Goal: Task Accomplishment & Management: Use online tool/utility

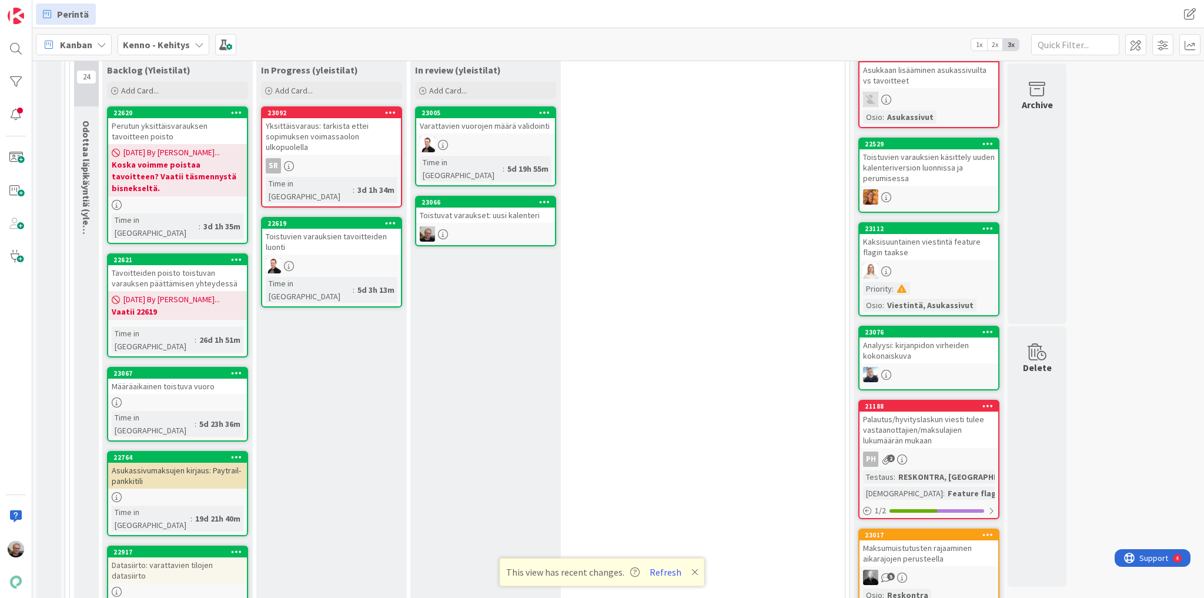
scroll to position [282, 0]
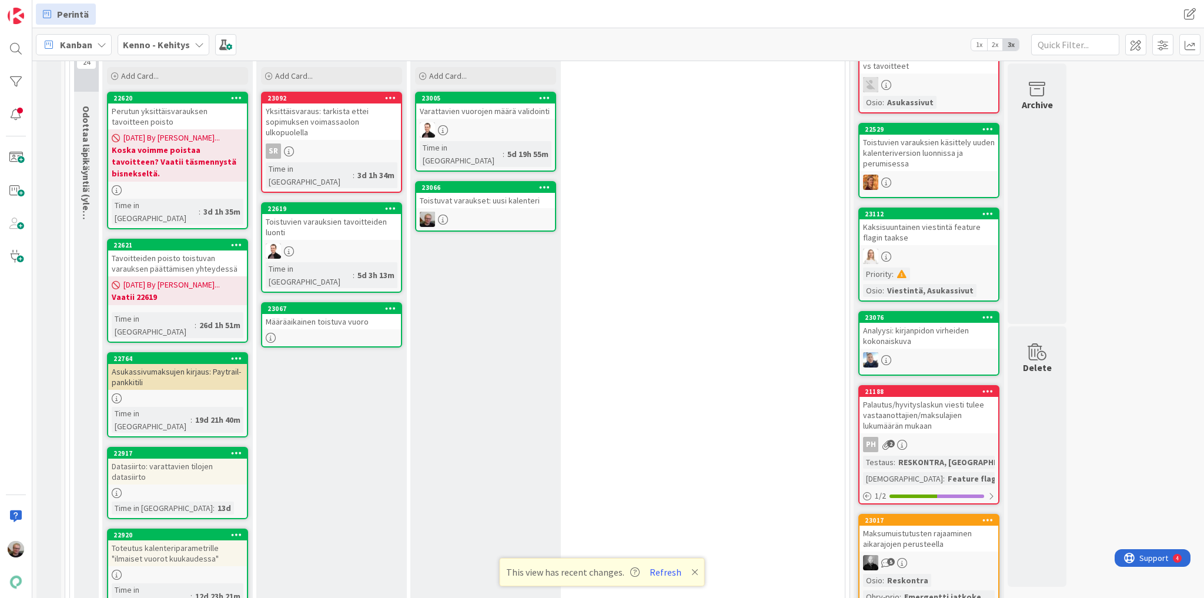
click at [323, 314] on div "Määräaikainen toistuva vuoro" at bounding box center [331, 321] width 139 height 15
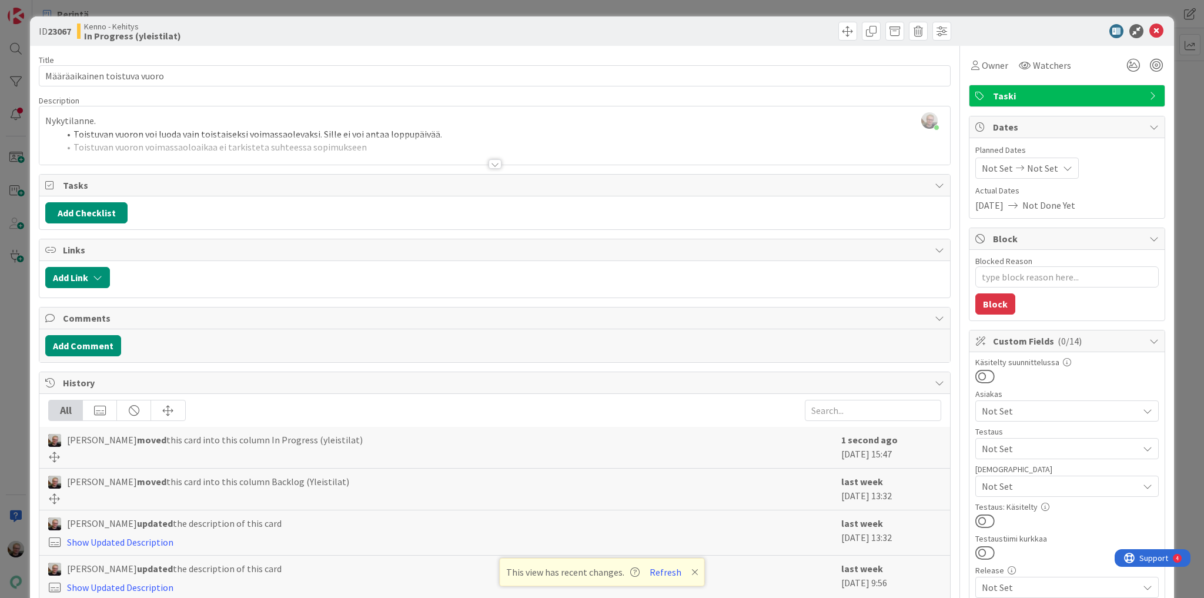
click at [540, 143] on div at bounding box center [494, 150] width 911 height 30
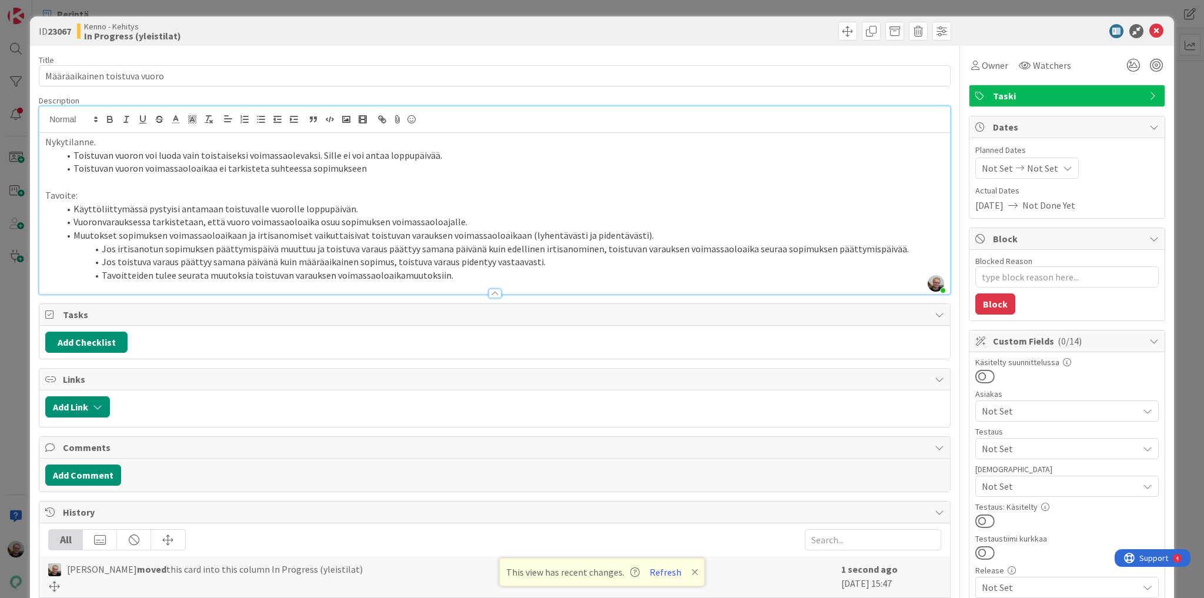
type textarea "x"
click at [212, 180] on p at bounding box center [494, 182] width 899 height 14
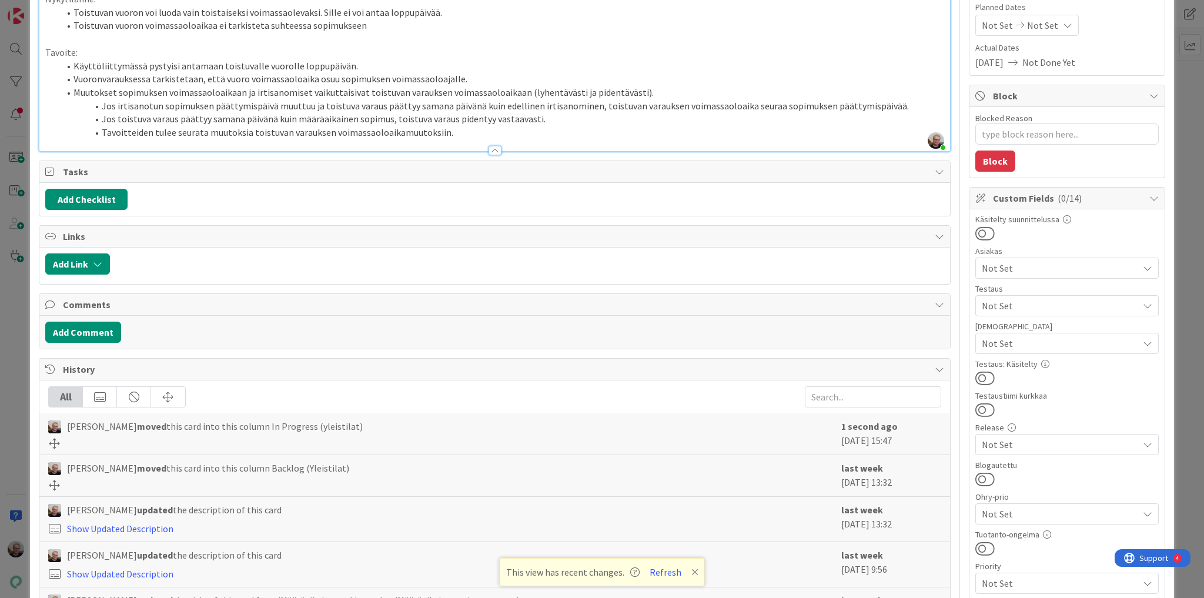
scroll to position [141, 0]
click at [93, 205] on button "Add Checklist" at bounding box center [86, 200] width 82 height 21
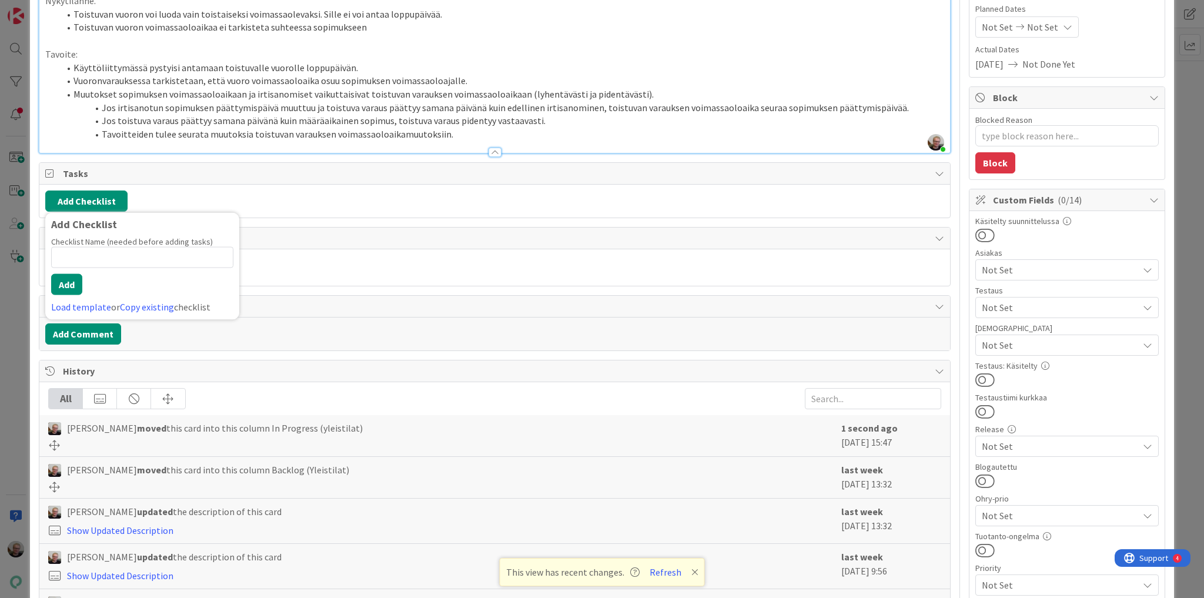
click at [521, 106] on li "Jos irtisanotun sopimuksen päättymispäivä muuttuu ja toistuva varaus päättyy sa…" at bounding box center [501, 108] width 885 height 14
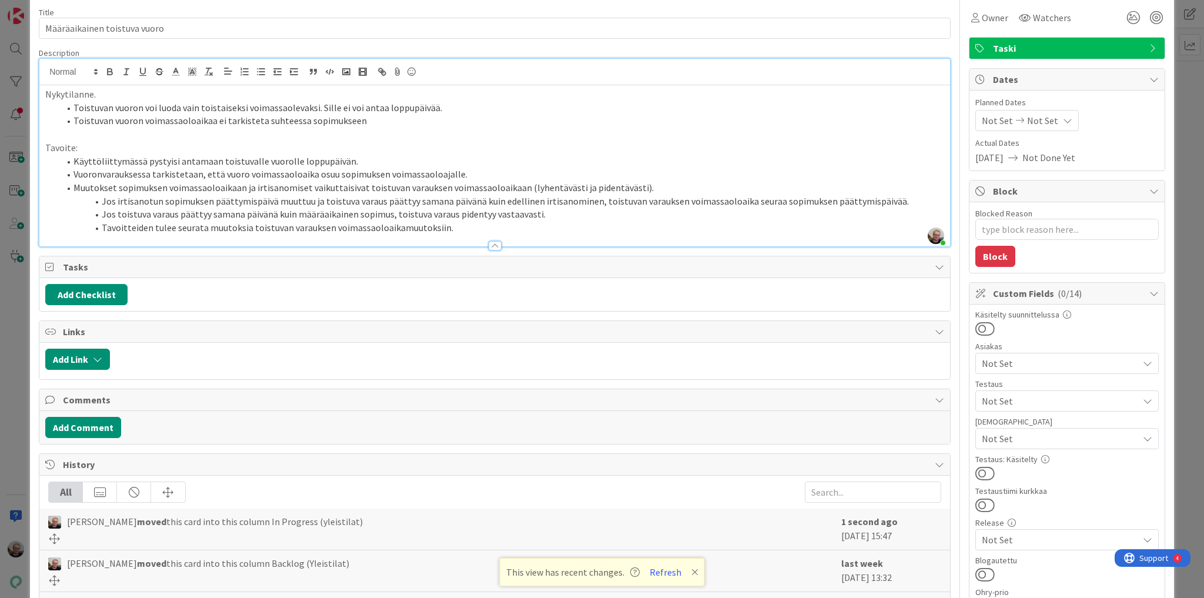
scroll to position [47, 0]
click at [600, 219] on li "Jos toistuva varaus päättyy samana päivänä kuin määräaikainen sopimus, toistuva…" at bounding box center [501, 215] width 885 height 14
click at [583, 198] on li "Jos irtisanotun sopimuksen päättymispäivä muuttuu ja toistuva varaus päättyy sa…" at bounding box center [501, 202] width 885 height 14
click at [353, 179] on li "Vuoronvarauksessa tarkistetaan, että vuoro voimassaoloaika osuu sopimuksen voim…" at bounding box center [501, 175] width 885 height 14
click at [108, 302] on button "Add Checklist" at bounding box center [86, 295] width 82 height 21
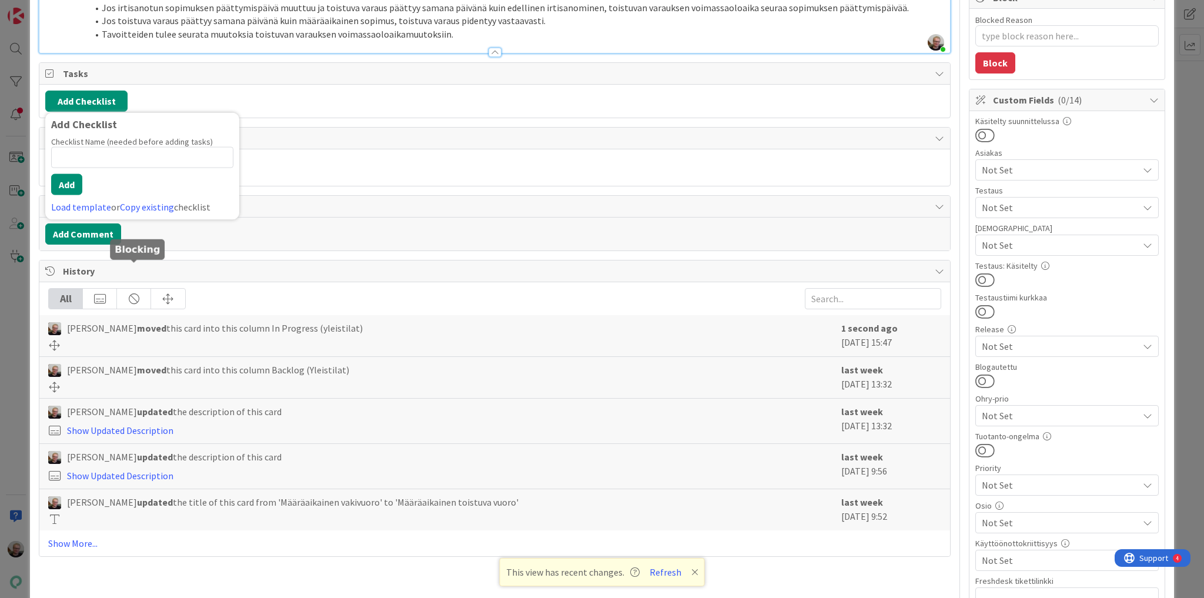
scroll to position [240, 0]
click at [146, 160] on input at bounding box center [142, 158] width 182 height 21
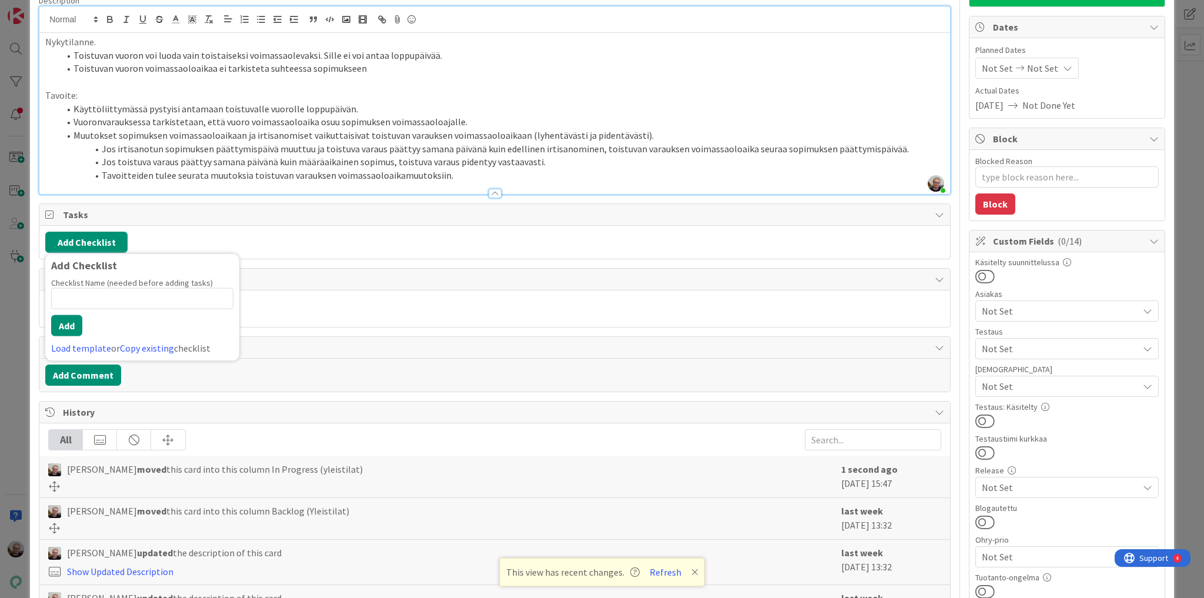
scroll to position [99, 0]
type input "Erilliset koodaustehtävät"
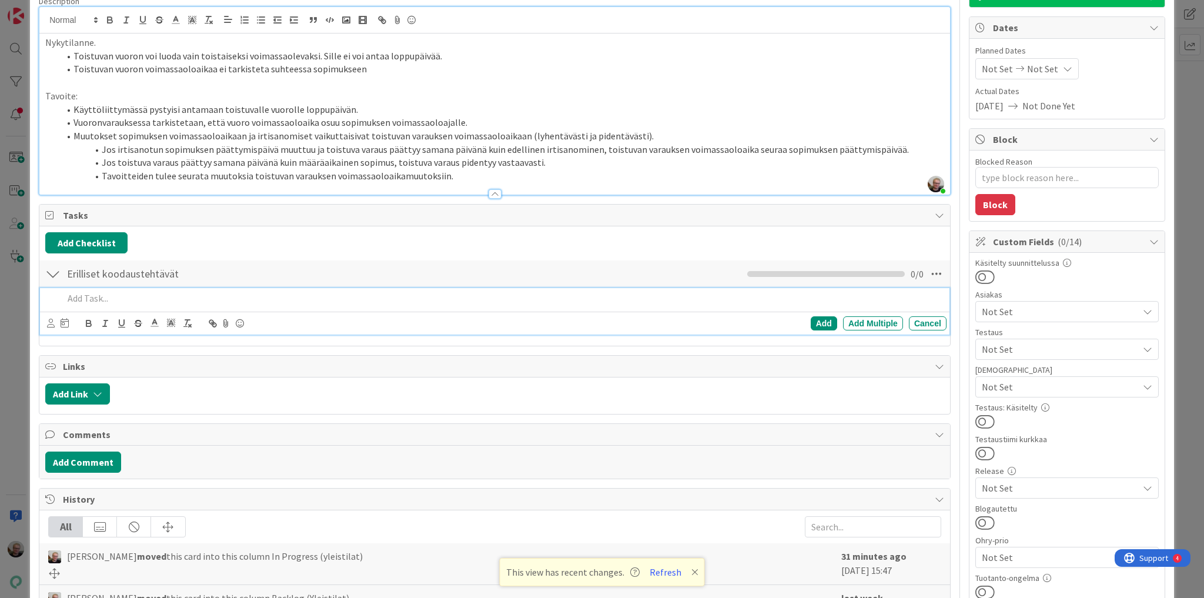
type textarea "x"
click at [104, 299] on p at bounding box center [502, 299] width 878 height 14
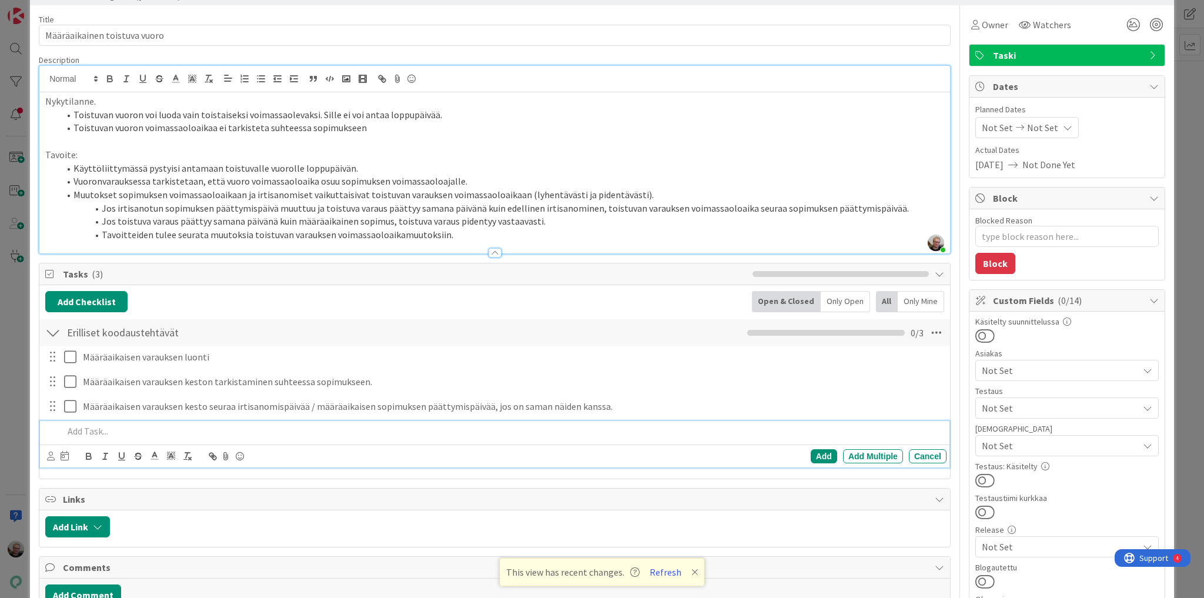
scroll to position [33, 0]
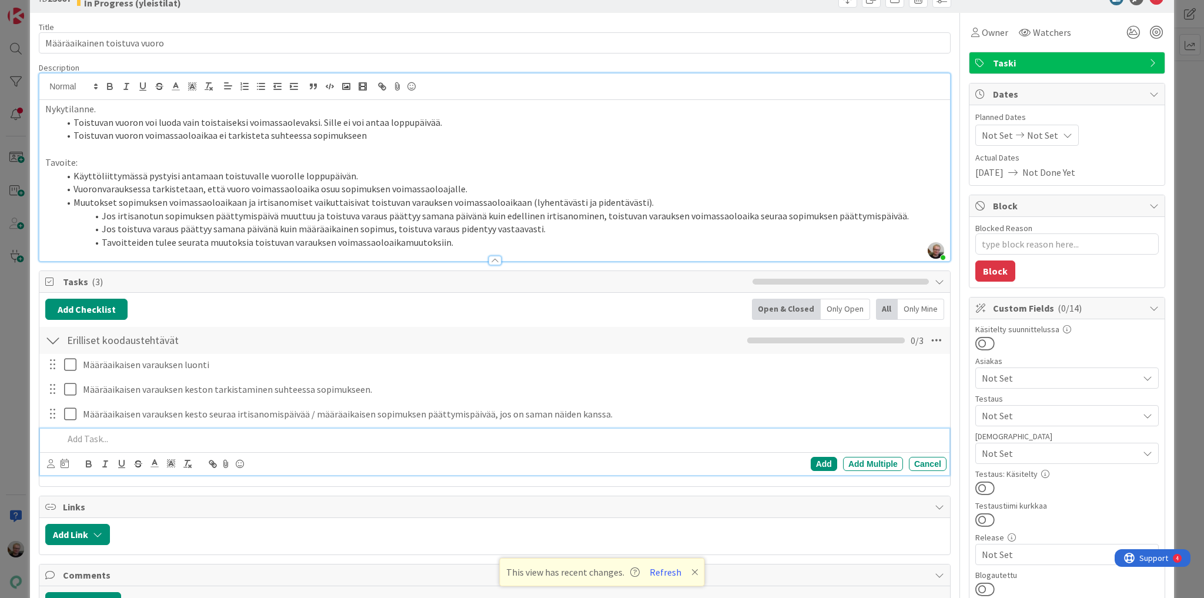
click at [548, 230] on li "Jos toistuva varaus päättyy samana päivänä kuin määräaikainen sopimus, toistuva…" at bounding box center [501, 229] width 885 height 14
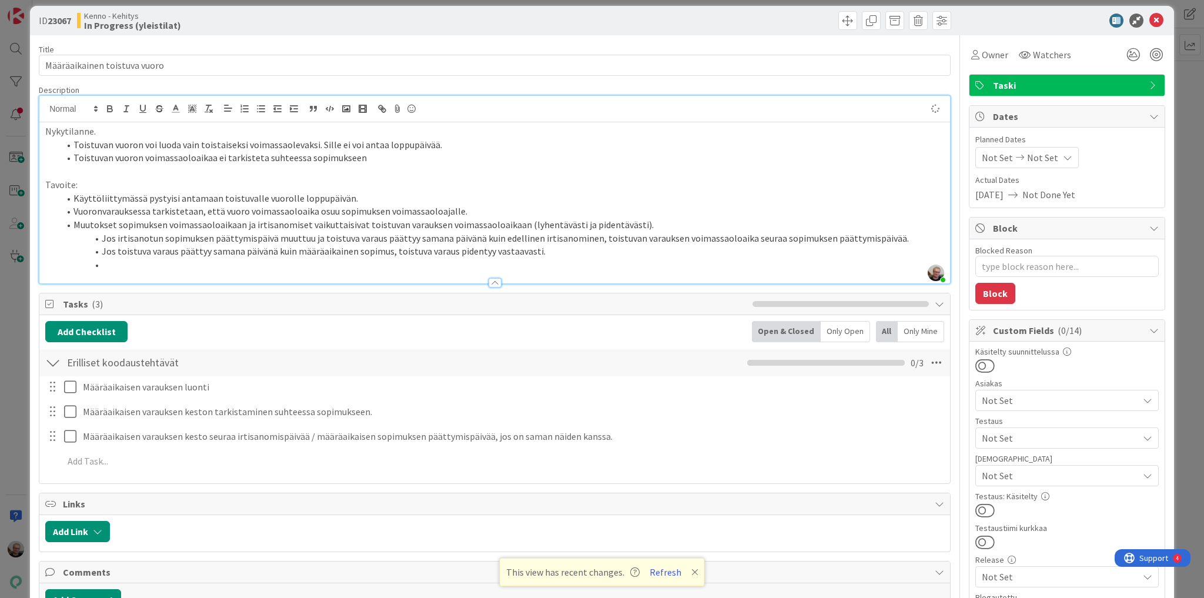
scroll to position [0, 0]
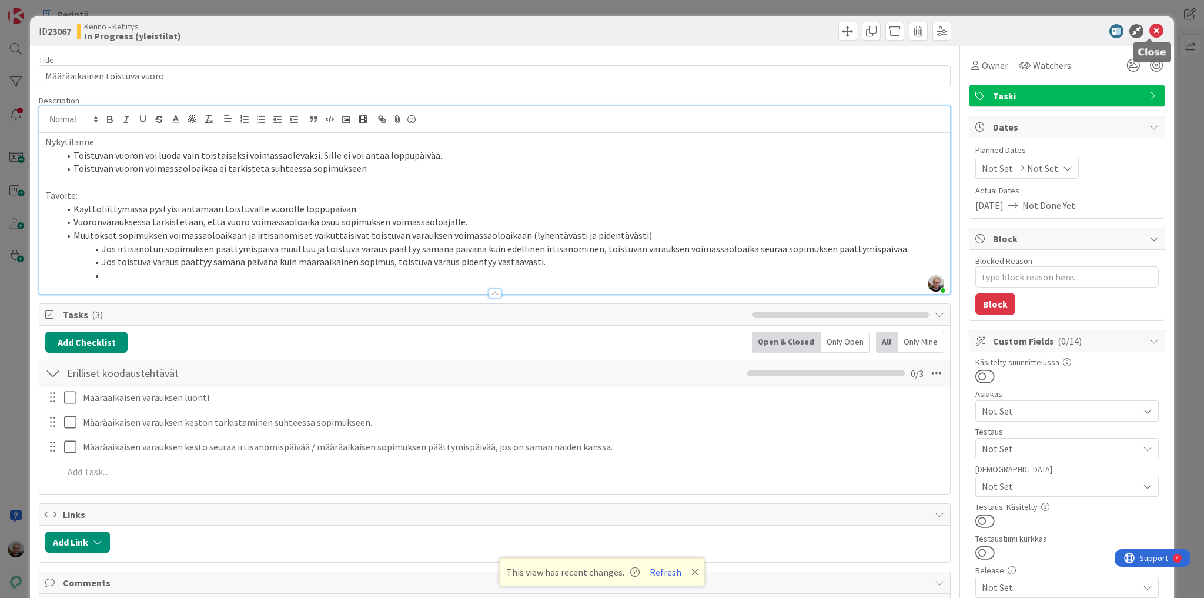
click at [1149, 34] on icon at bounding box center [1156, 31] width 14 height 14
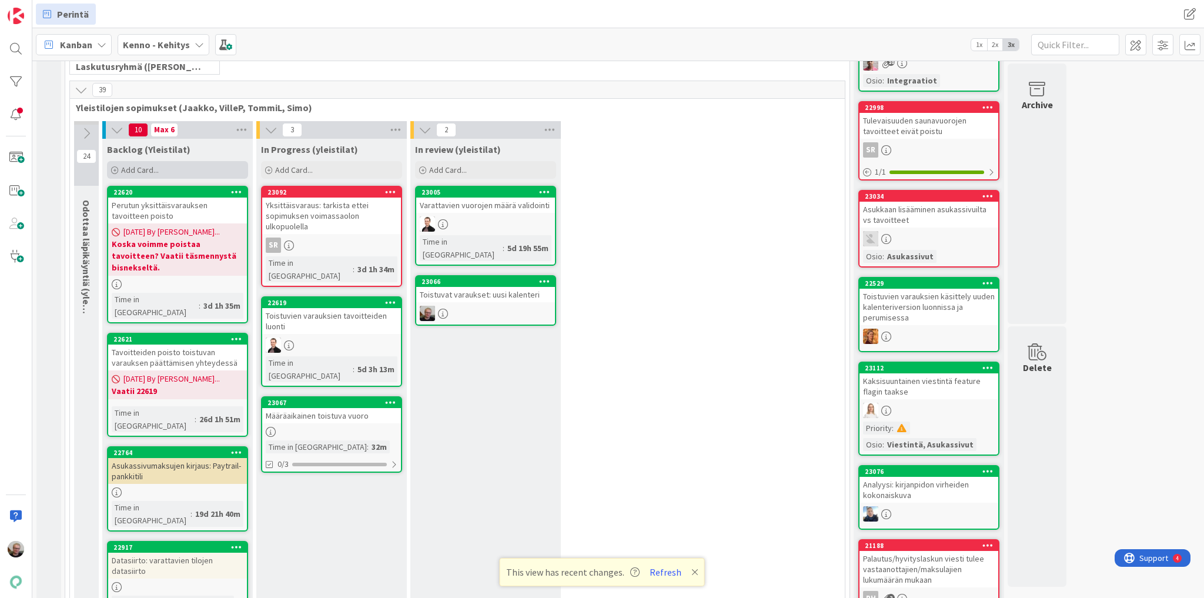
click at [157, 165] on span "Add Card..." at bounding box center [140, 170] width 38 height 11
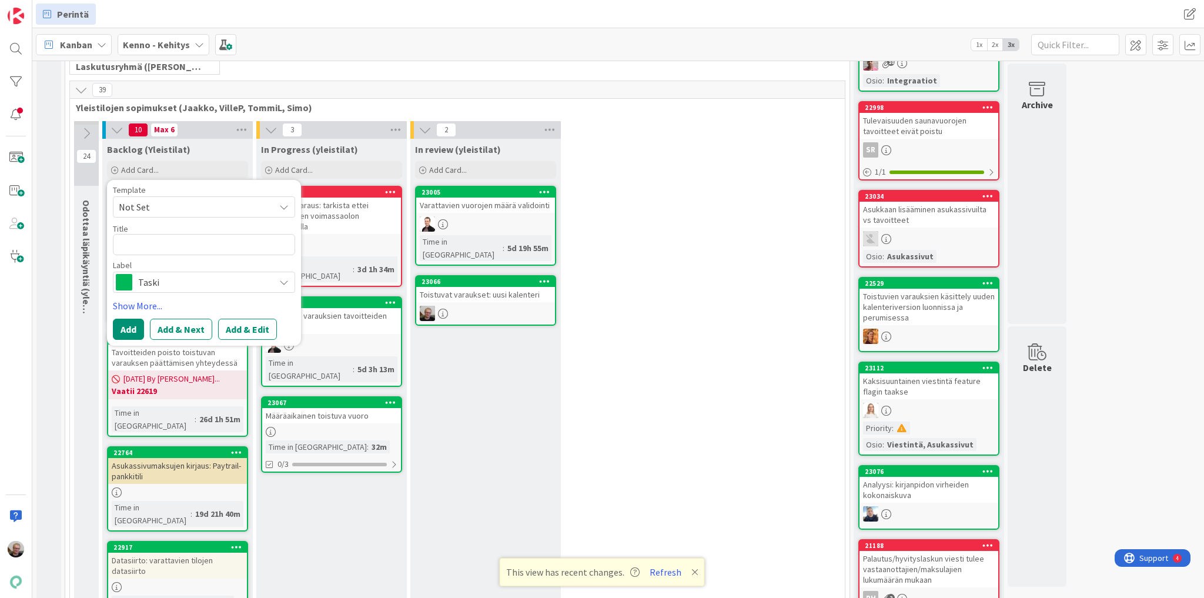
type textarea "x"
type textarea "M"
type textarea "x"
type textarea "Mä"
type textarea "x"
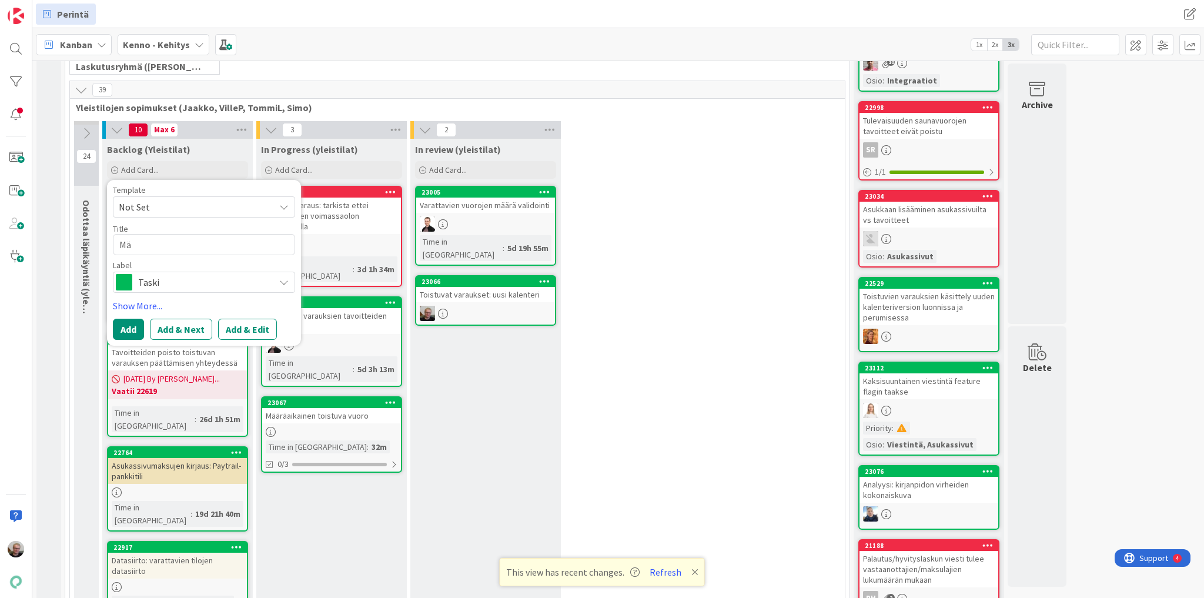
type textarea "Mää"
type textarea "x"
type textarea "Määr"
type textarea "x"
type textarea "Määrä"
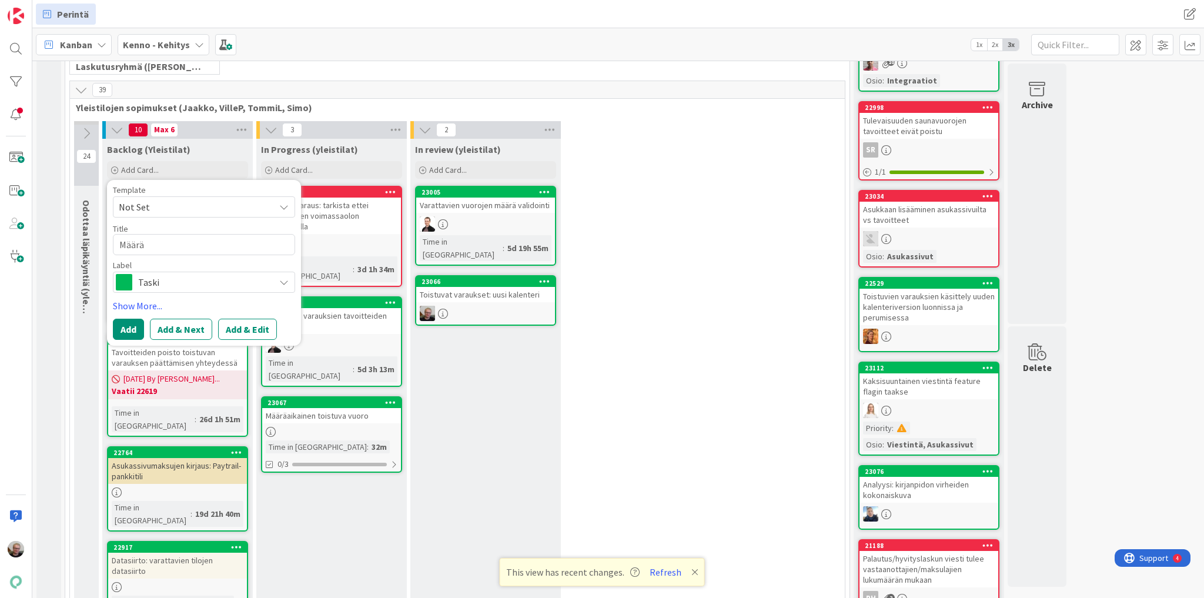
type textarea "x"
type textarea "Määräa"
type textarea "x"
type textarea "Määräai"
type textarea "x"
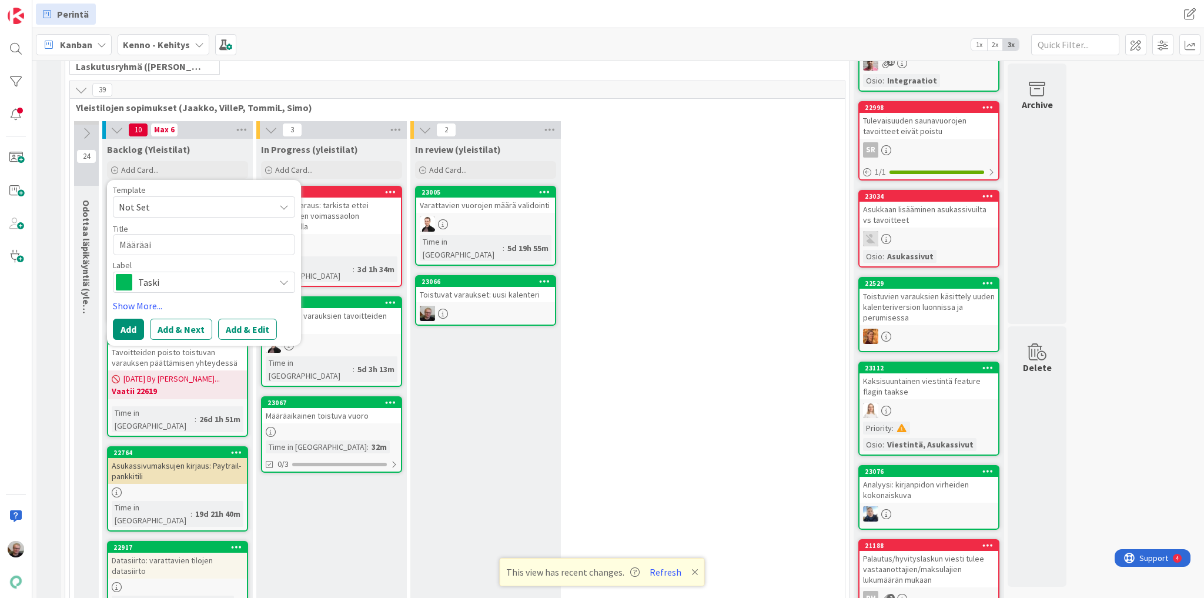
type textarea "Määräaik"
type textarea "x"
type textarea "Määräaika"
type textarea "x"
type textarea "Määräaikai"
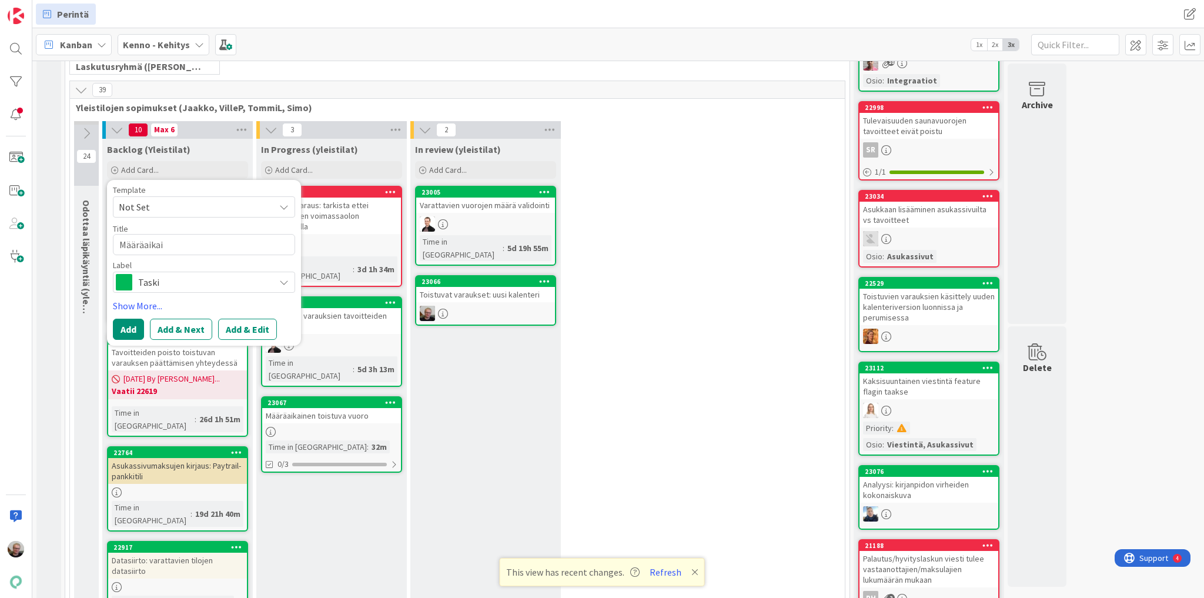
type textarea "x"
type textarea "Määräaikain"
type textarea "x"
type textarea "Määräaikaine"
type textarea "x"
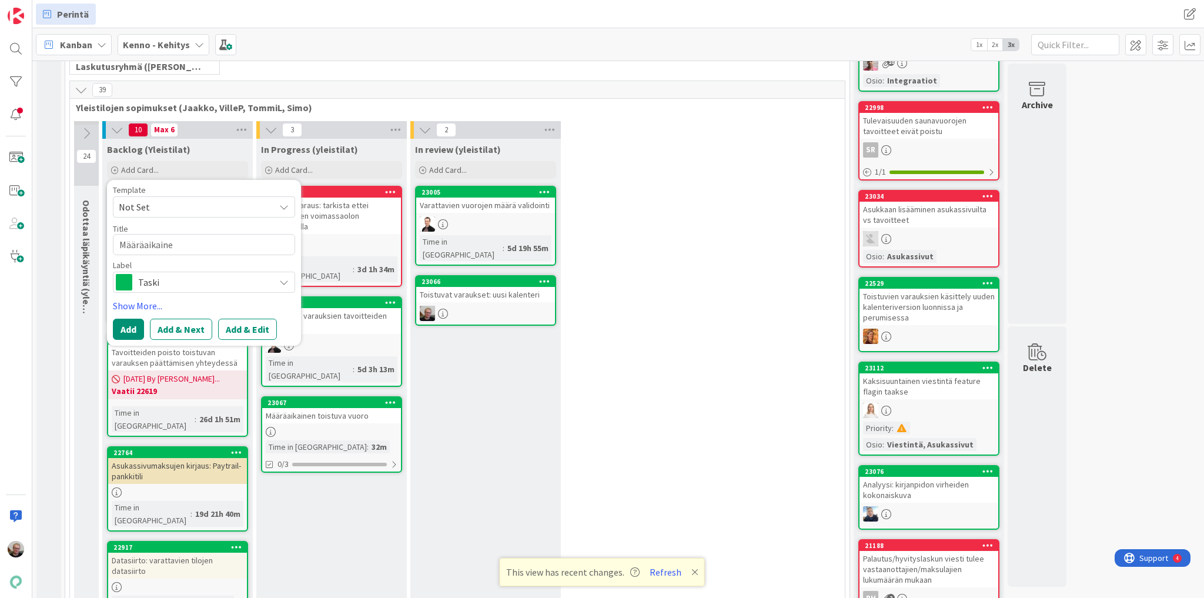
type textarea "Määräaikainen"
type textarea "x"
type textarea "Määräaikainen"
type textarea "x"
type textarea "Määräaikainen s"
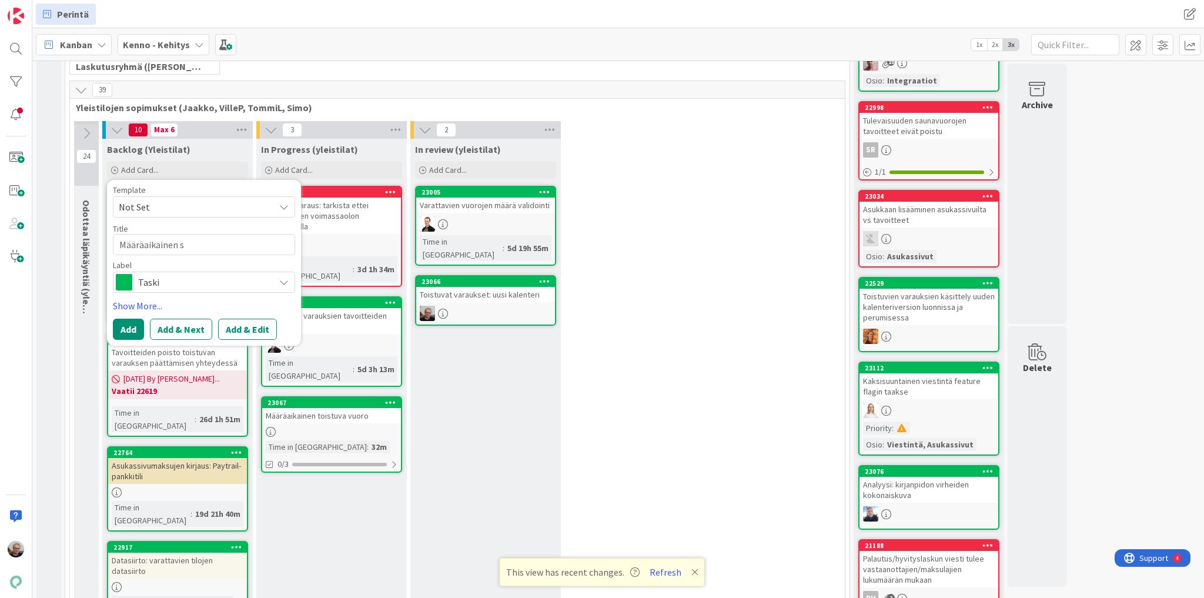
type textarea "x"
type textarea "Määräaikainen so"
type textarea "x"
type textarea "Määräaikainen sop"
type textarea "x"
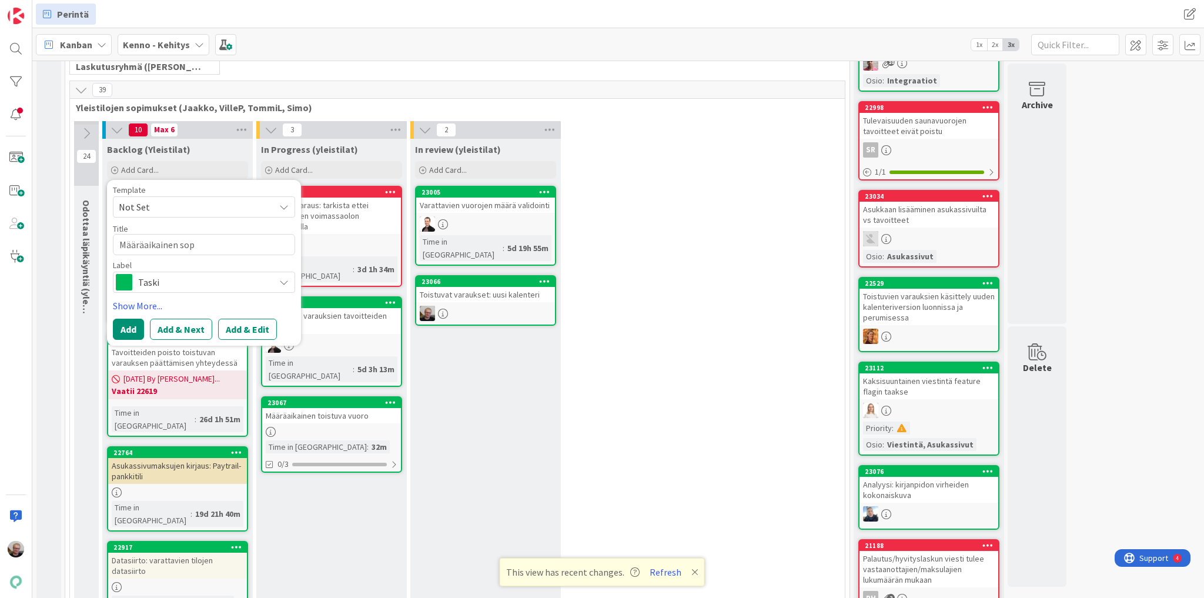
type textarea "Määräaikainen sopi"
type textarea "x"
type textarea "Määräaikainen sopiu"
type textarea "x"
type textarea "Määräaikainen sopi"
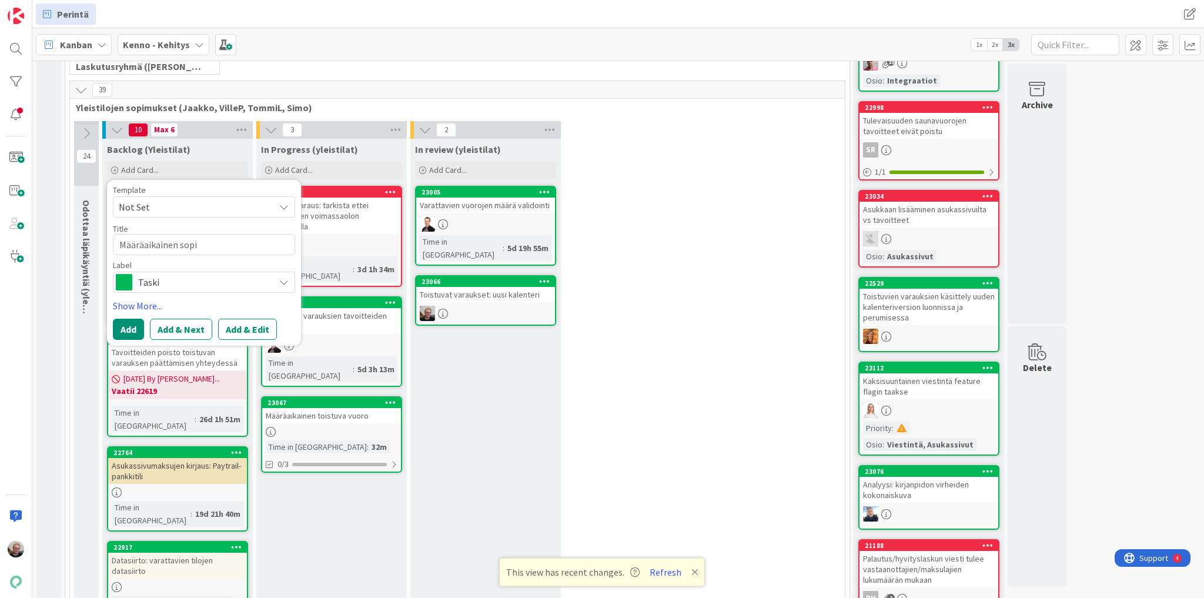
type textarea "x"
type textarea "Määräaikainen sopiu"
type textarea "x"
type textarea "Määräaikainen sopi"
type textarea "x"
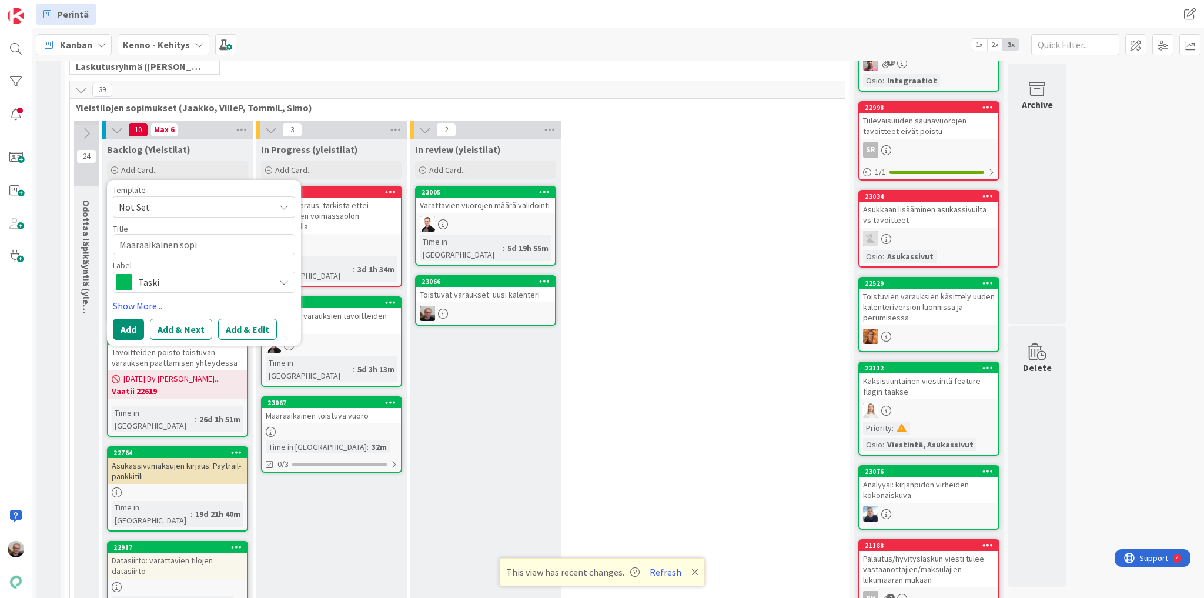
type textarea "Määräaikainen sopim"
type textarea "x"
type textarea "Määräaikainen sopimu"
type textarea "x"
type textarea "Määräaikainen sopimus"
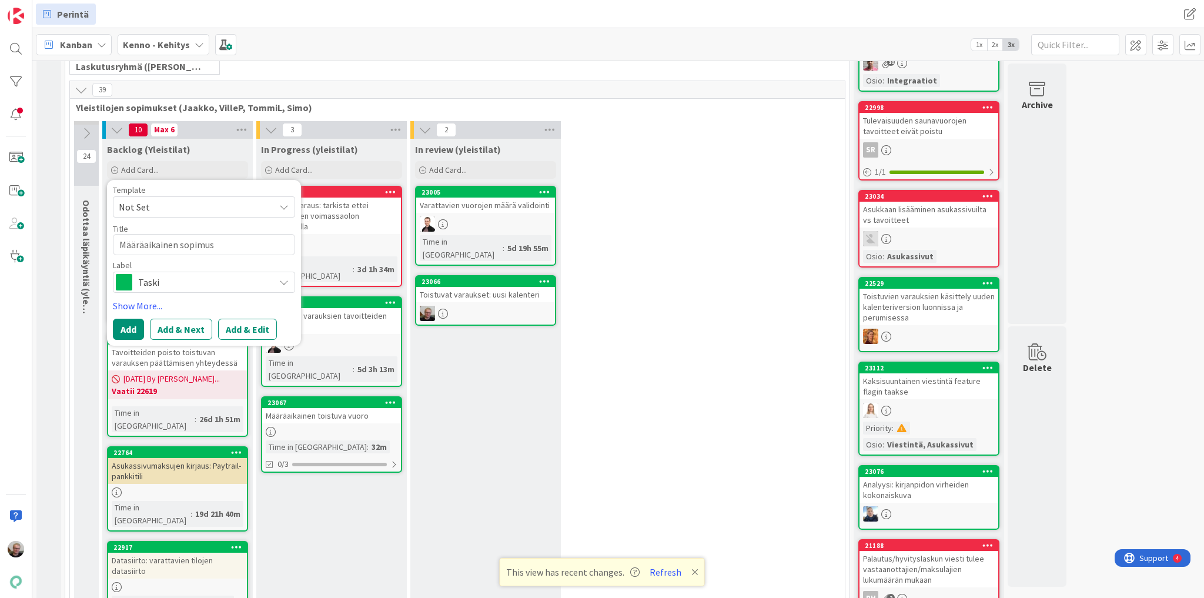
type textarea "x"
type textarea "Määräaikainen sopimus:"
type textarea "x"
type textarea "Määräaikainen sopimus:"
type textarea "x"
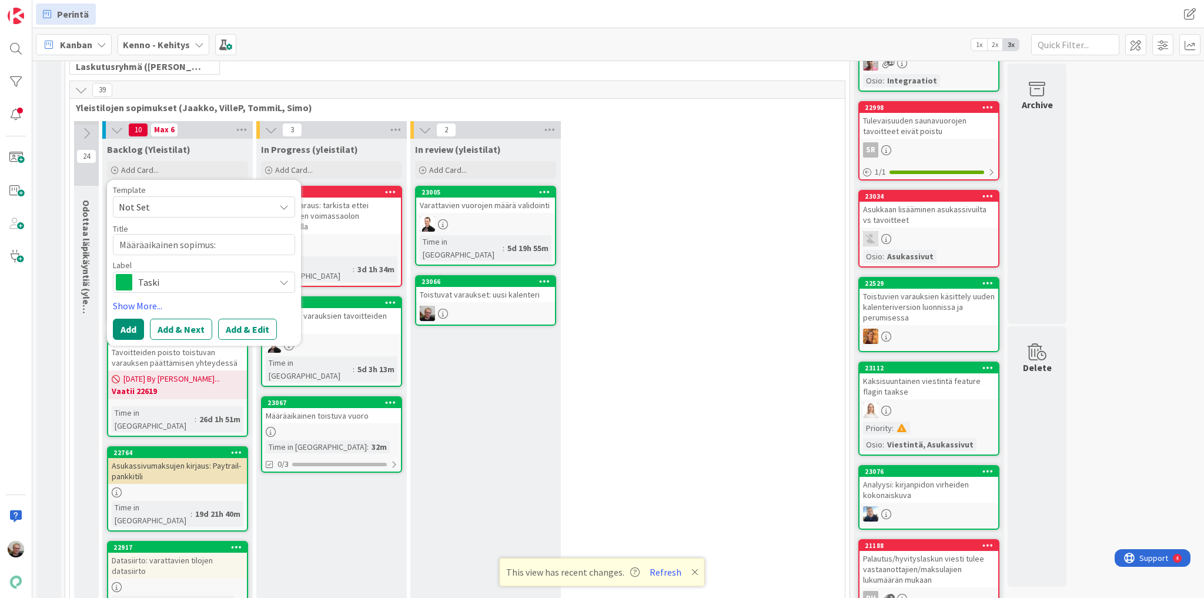
type textarea "Määräaikainen sopimus: t"
type textarea "x"
type textarea "Määräaikainen sopimus: ta"
type textarea "x"
type textarea "Määräaikainen sopimus: tav"
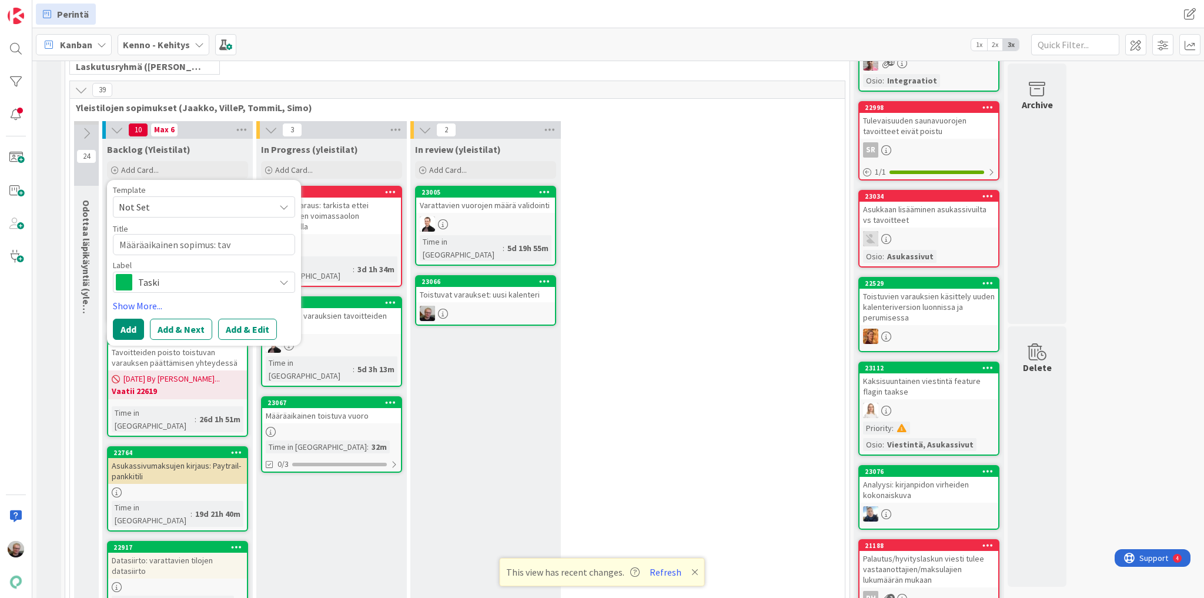
type textarea "x"
type textarea "Määräaikainen sopimus: tavo"
type textarea "x"
type textarea "Määräaikainen sopimus: tavoi"
type textarea "x"
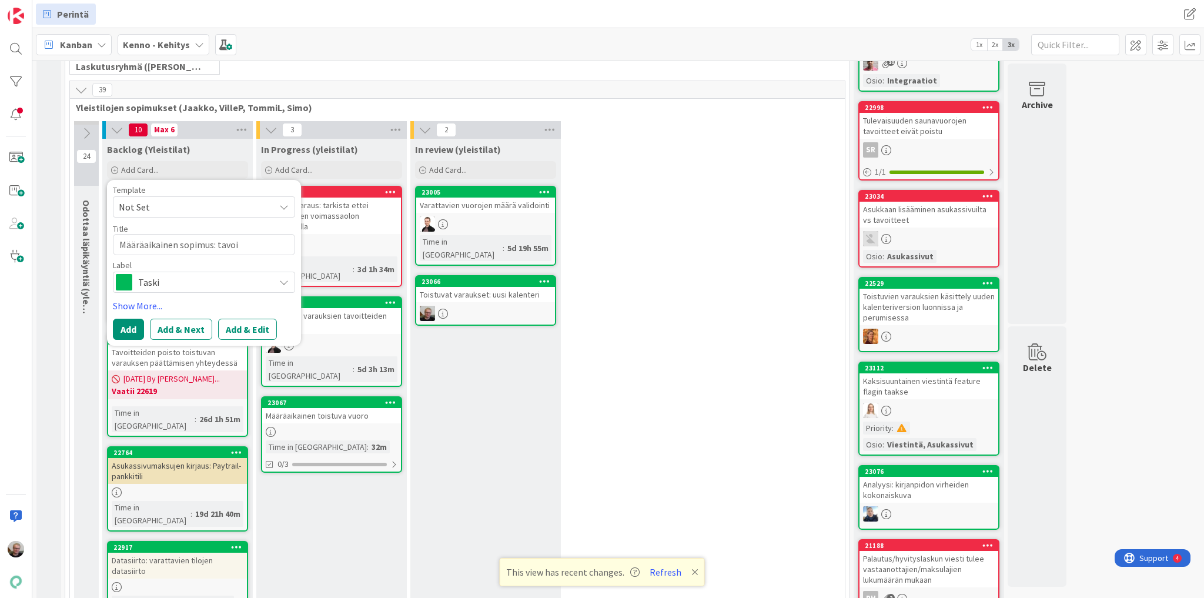
type textarea "Määräaikainen sopimus: tavoit"
type textarea "x"
type textarea "Määräaikainen sopimus: tavoitt"
type textarea "x"
type textarea "Määräaikainen sopimus: tavoitte"
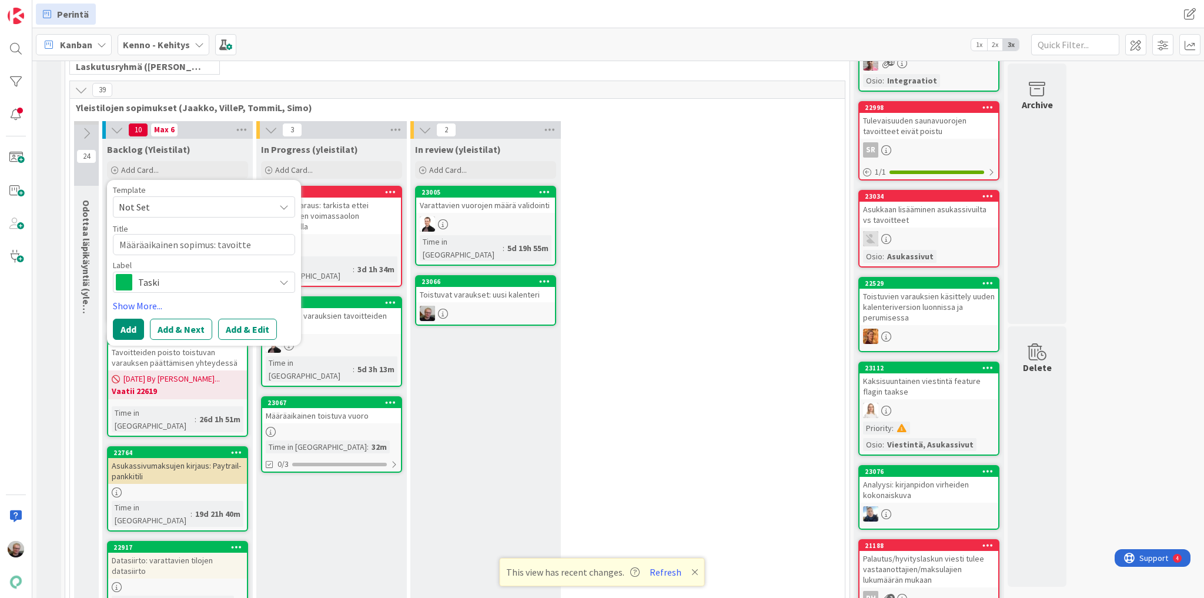
click at [194, 245] on textarea "Määräaikainen sopimus: tavoitte" at bounding box center [204, 244] width 182 height 21
type textarea "x"
type textarea "Määräaikainen v: tavoitte"
type textarea "x"
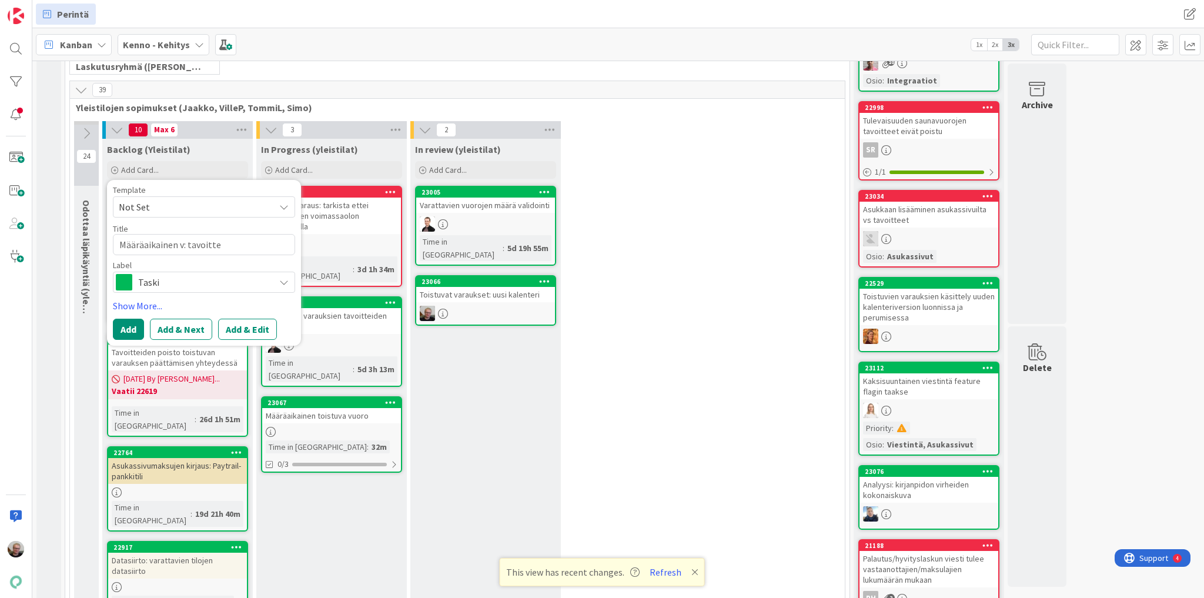
type textarea "Määräaikainen va: tavoitte"
type textarea "x"
type textarea "Määräaikainen var: tavoitte"
type textarea "x"
type textarea "Määräaikainen vara: tavoitte"
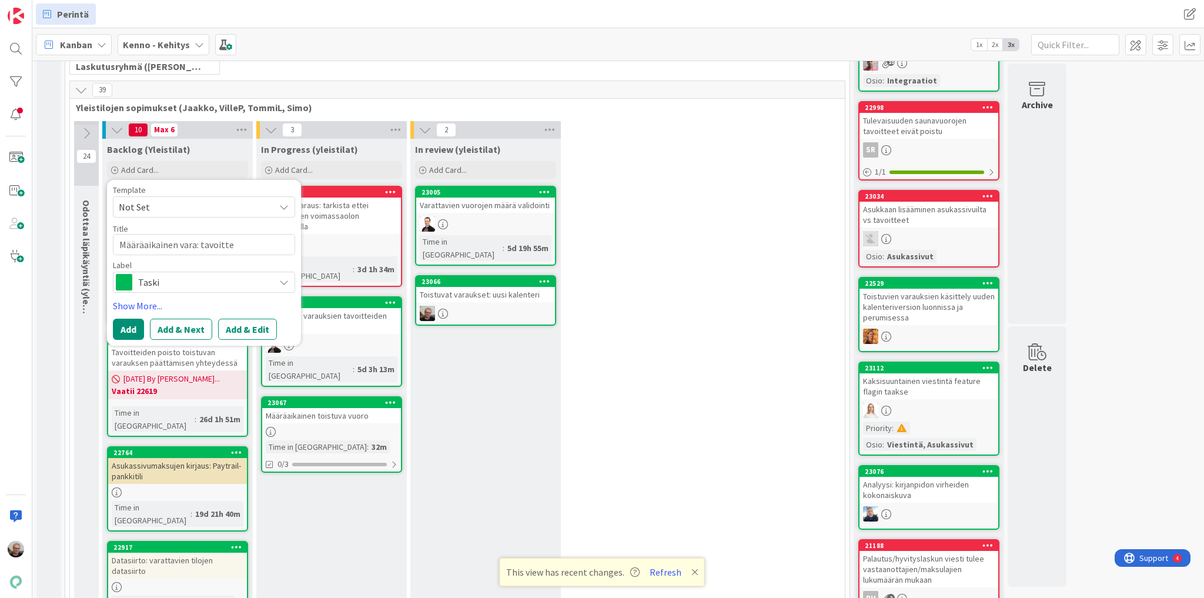
type textarea "x"
type textarea "Määräaikainen varau: tavoitte"
type textarea "x"
type textarea "Määräaikainen varaus: tavoitte"
click at [276, 245] on textarea "Määräaikainen varaus: tavoitte" at bounding box center [204, 244] width 182 height 21
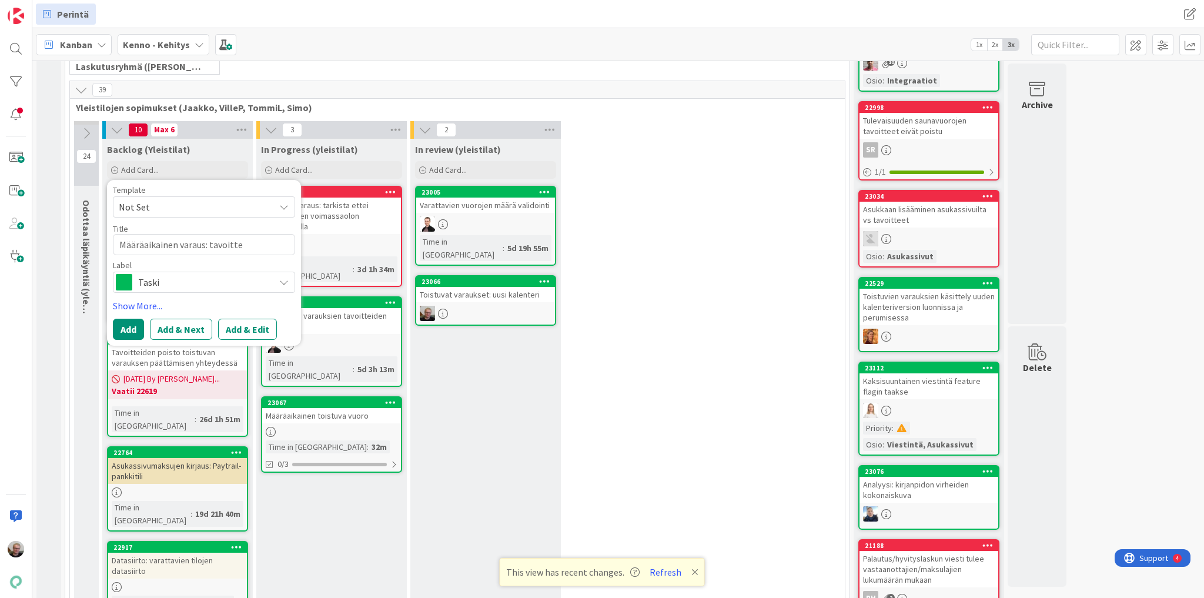
type textarea "x"
type textarea "Määräaikainen varaus: tavoittee"
type textarea "x"
type textarea "Määräaikainen varaus: tavoitteet"
type textarea "x"
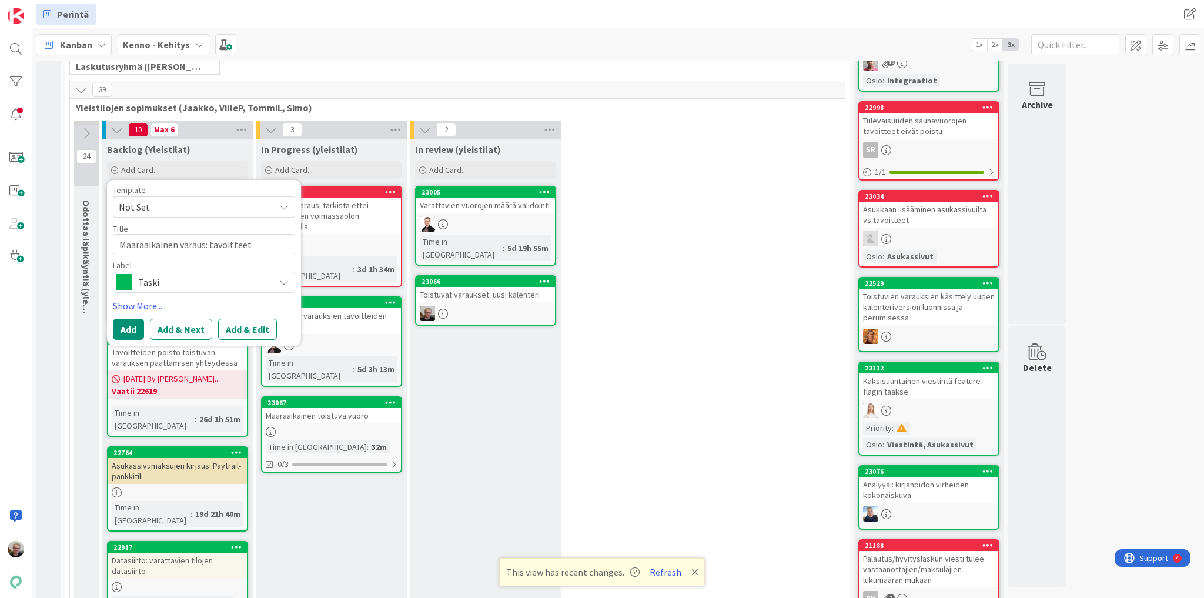
type textarea "Määräaikainen varaus: tavoittee"
type textarea "x"
type textarea "Määräaikainen varaus: tavoitte"
type textarea "x"
type textarea "Määräaikainen varaus: tavoittei"
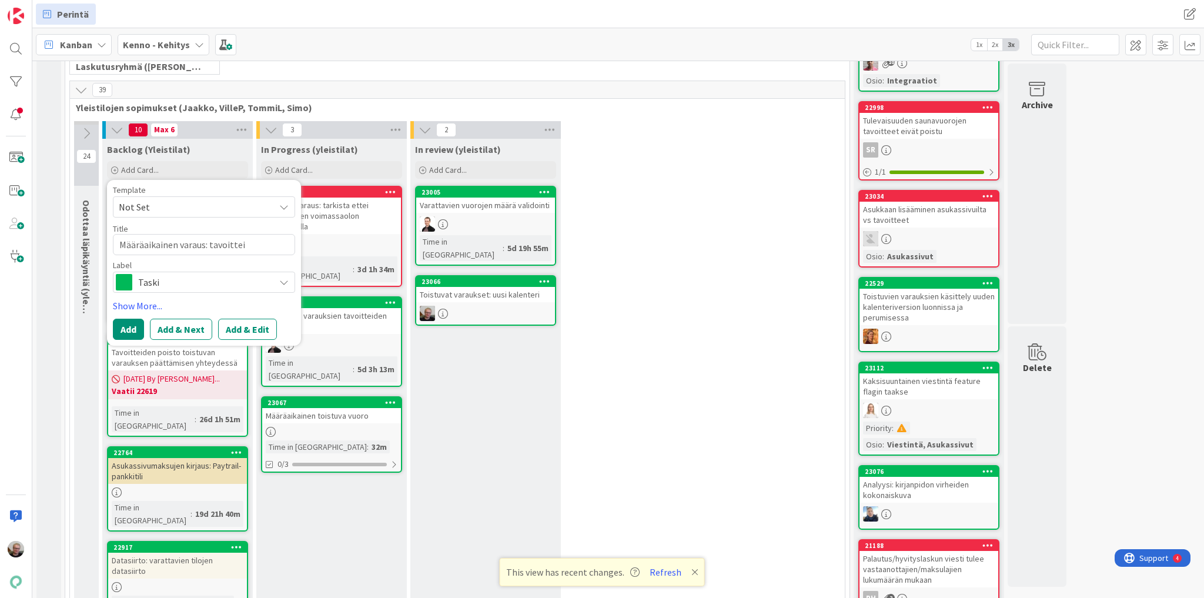
type textarea "x"
type textarea "Määräaikainen varaus: tavoitteit"
type textarea "x"
type textarea "Määräaikainen varaus: tavoitteita"
type textarea "x"
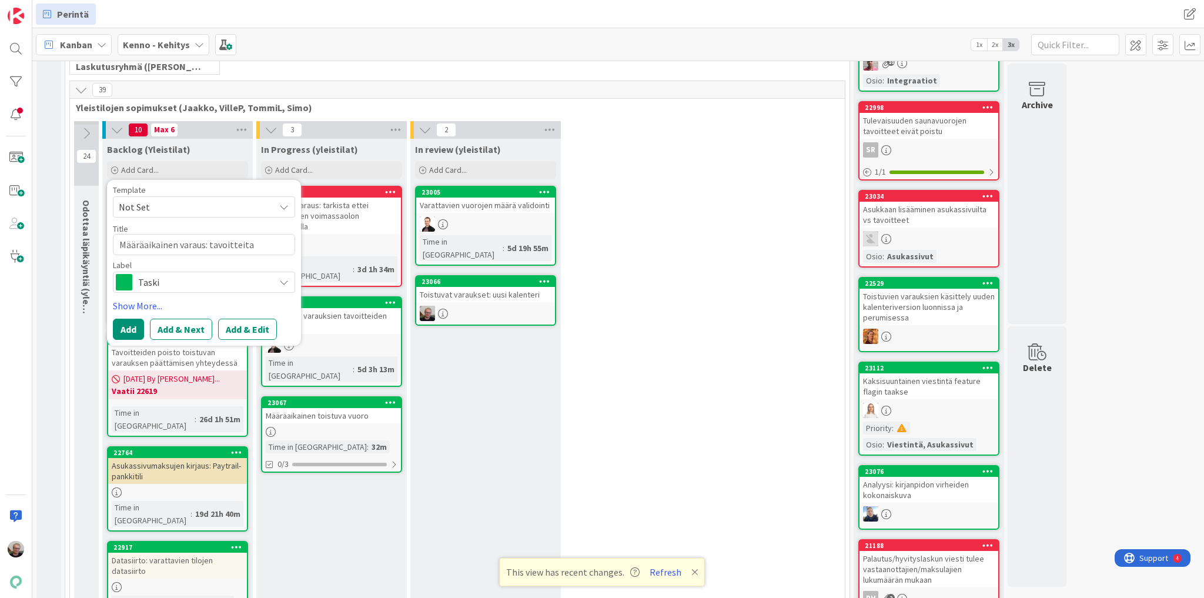
type textarea "Määräaikainen varaus: tavoitteita"
type textarea "x"
type textarea "Määräaikainen varaus: tavoitteita m"
type textarea "x"
type textarea "Määräaikainen varaus: tavoitteita mu"
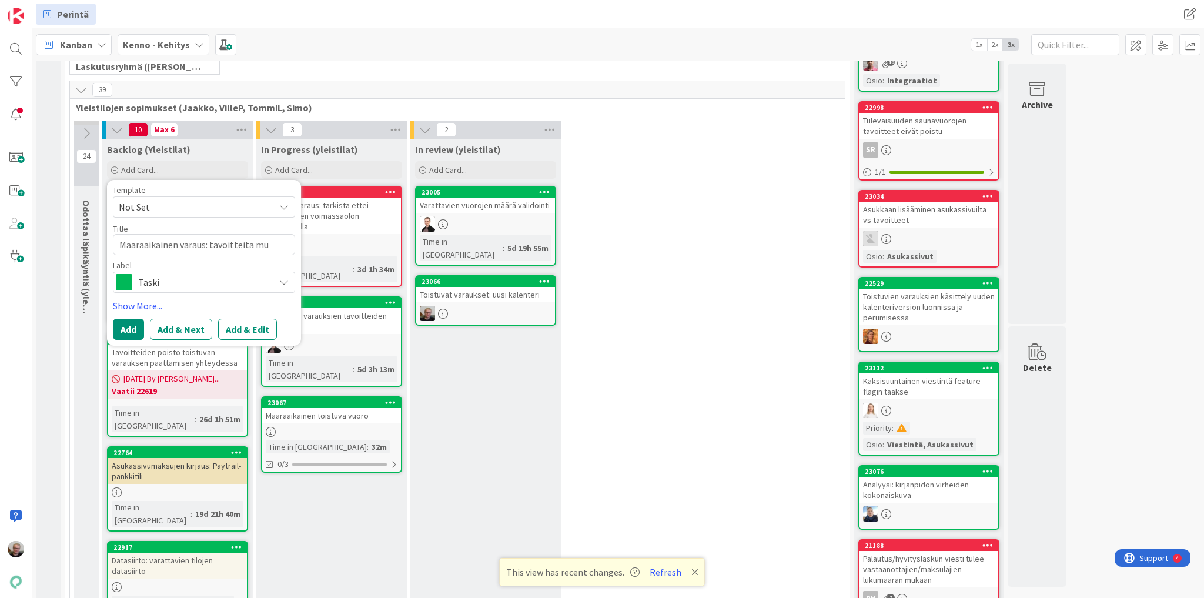
type textarea "x"
type textarea "Määräaikainen varaus: tavoitteita muu"
type textarea "x"
type textarea "Määräaikainen varaus: tavoitteita muut"
type textarea "x"
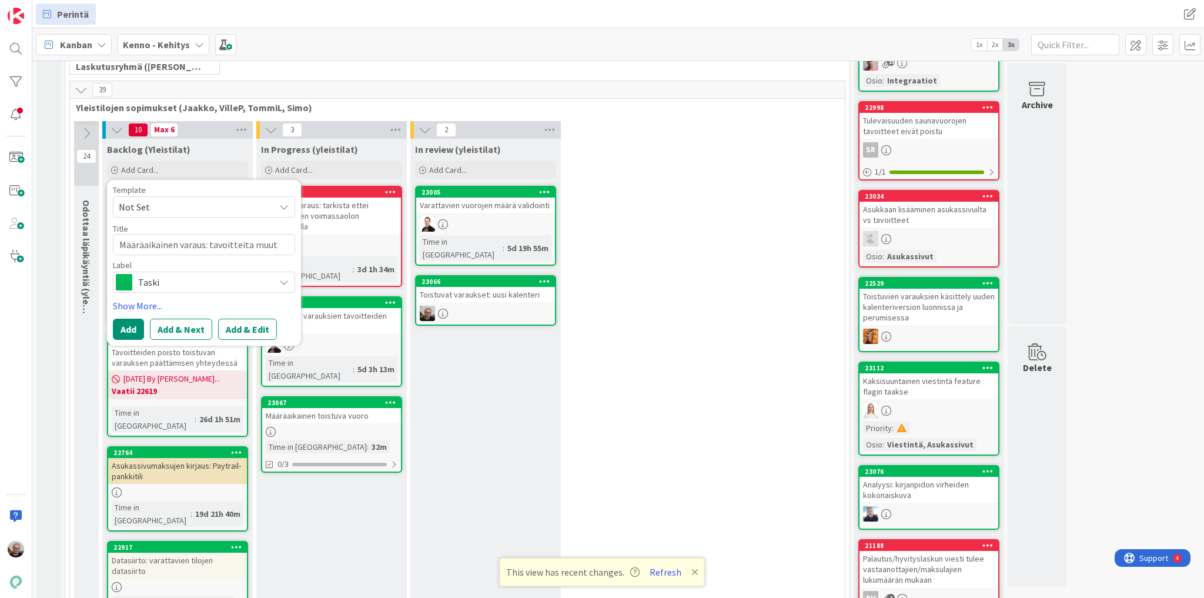
type textarea "Määräaikainen varaus: tavoitteita muute"
type textarea "x"
type textarea "Määräaikainen varaus: tavoitteita muuten"
type textarea "x"
type textarea "Määräaikainen varaus: tavoitteita muutent"
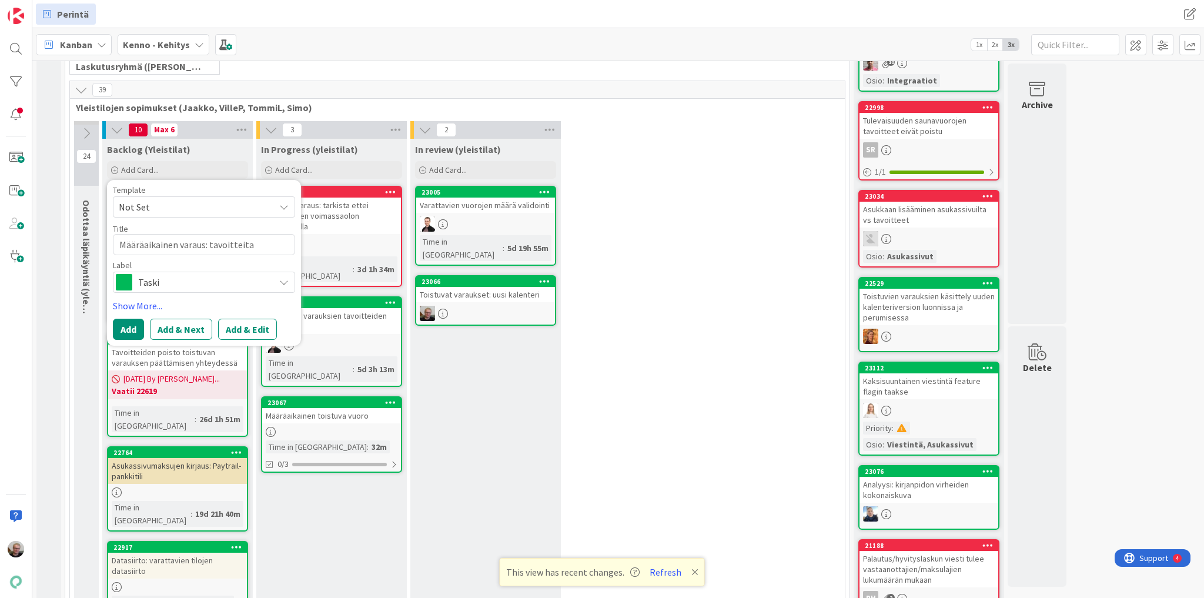
type textarea "x"
type textarea "Määräaikainen varaus: tavoitteita muuten"
type textarea "x"
type textarea "Määräaikainen varaus: tavoitteita muute"
type textarea "x"
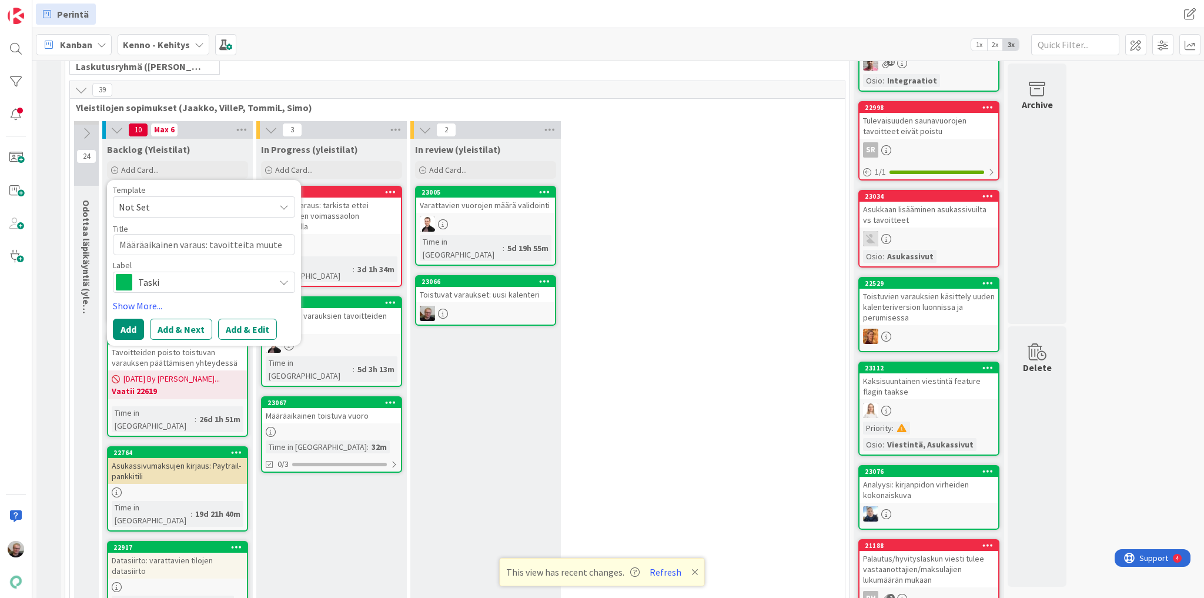
type textarea "Määräaikainen varaus: tavoitteita muutet"
type textarea "x"
type textarea "Määräaikainen varaus: tavoitteita muuteta"
type textarea "x"
type textarea "Määräaikainen varaus: tavoitteita muutetaa"
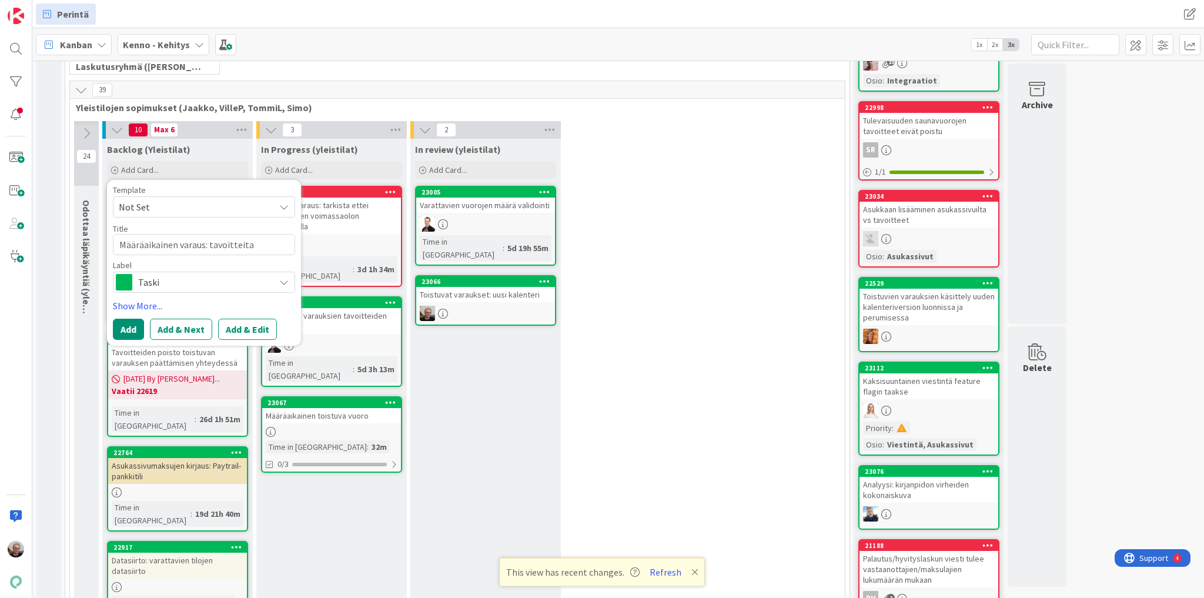
type textarea "x"
type textarea "Määräaikainen varaus: tavoitteita muutetaan"
type textarea "x"
type textarea "Määräaikainen varaus: tavoitteita muutetaan"
type textarea "x"
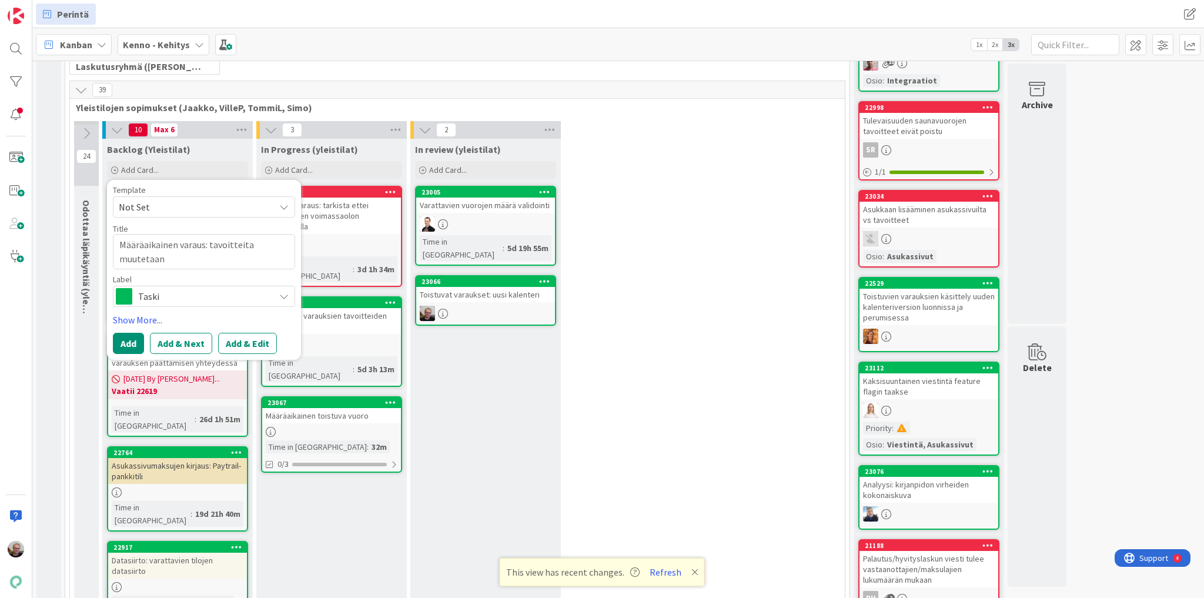
type textarea "Määräaikainen varaus: tavoitteita muutetaan"
type textarea "x"
type textarea "Määräaikainen varaus: tavoitteita muutetaa"
type textarea "x"
type textarea "Määräaikainen varaus: tavoitteita muuteta"
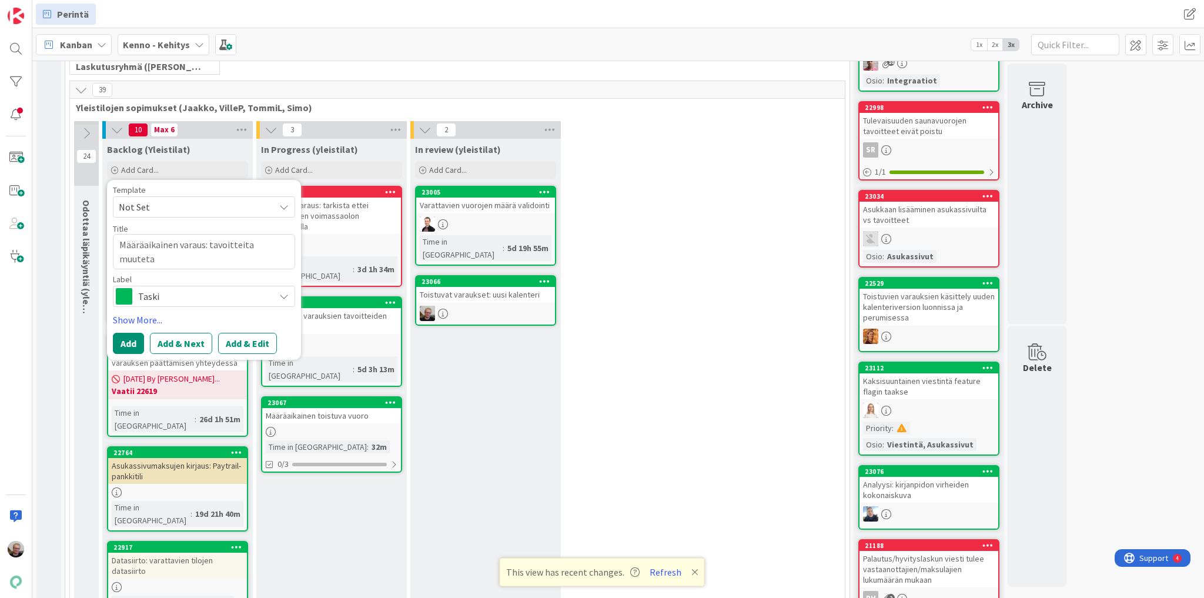
type textarea "x"
type textarea "Määräaikainen varaus: tavoitteita muutet"
type textarea "x"
type textarea "Määräaikainen varaus: tavoitteita muute"
type textarea "x"
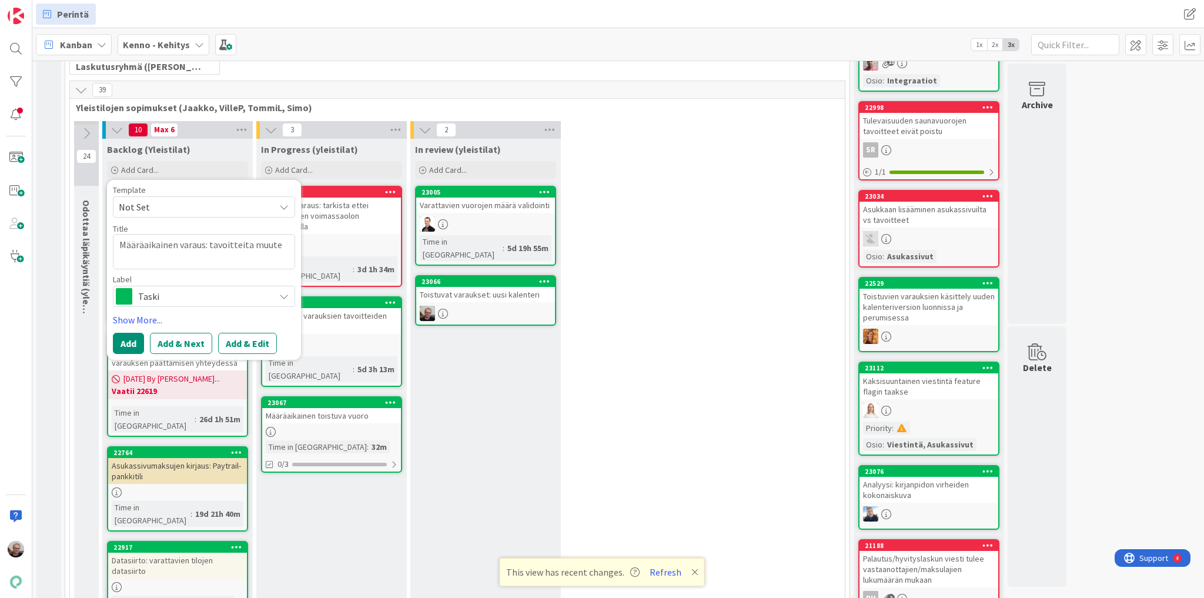
type textarea "Määräaikainen varaus: tavoitteita muut"
type textarea "x"
type textarea "Määräaikainen varaus: tavoitteita muu"
type textarea "x"
type textarea "Määräaikainen varaus: tavoitteita mu"
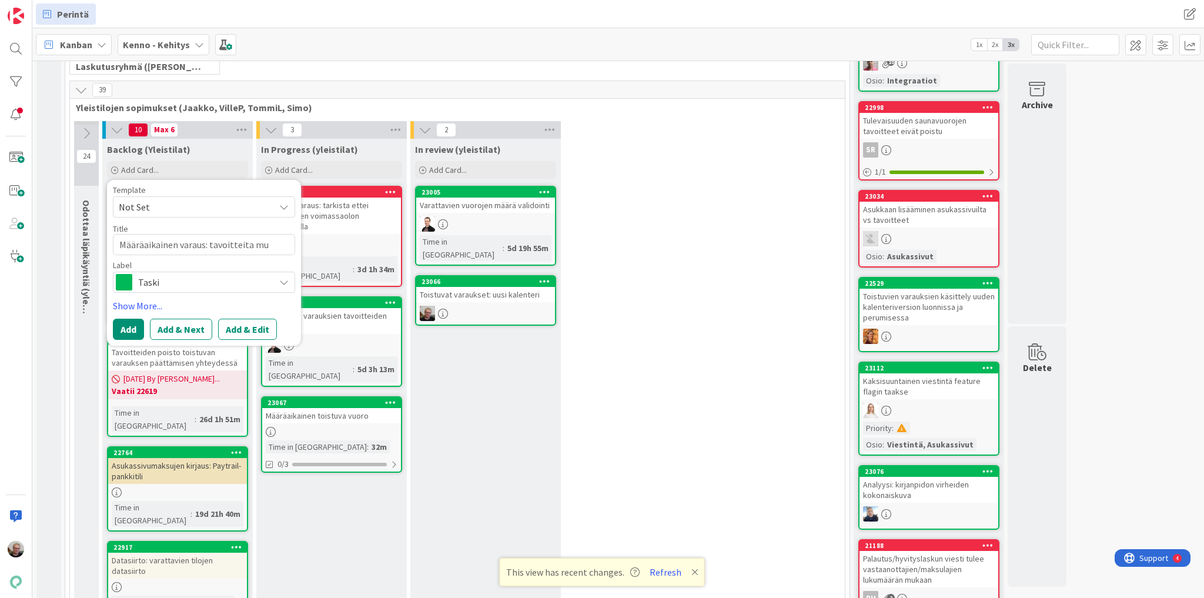
type textarea "x"
type textarea "Määräaikainen varaus: tavoitteita m"
type textarea "x"
type textarea "Määräaikainen varaus: tavoitteita"
type textarea "x"
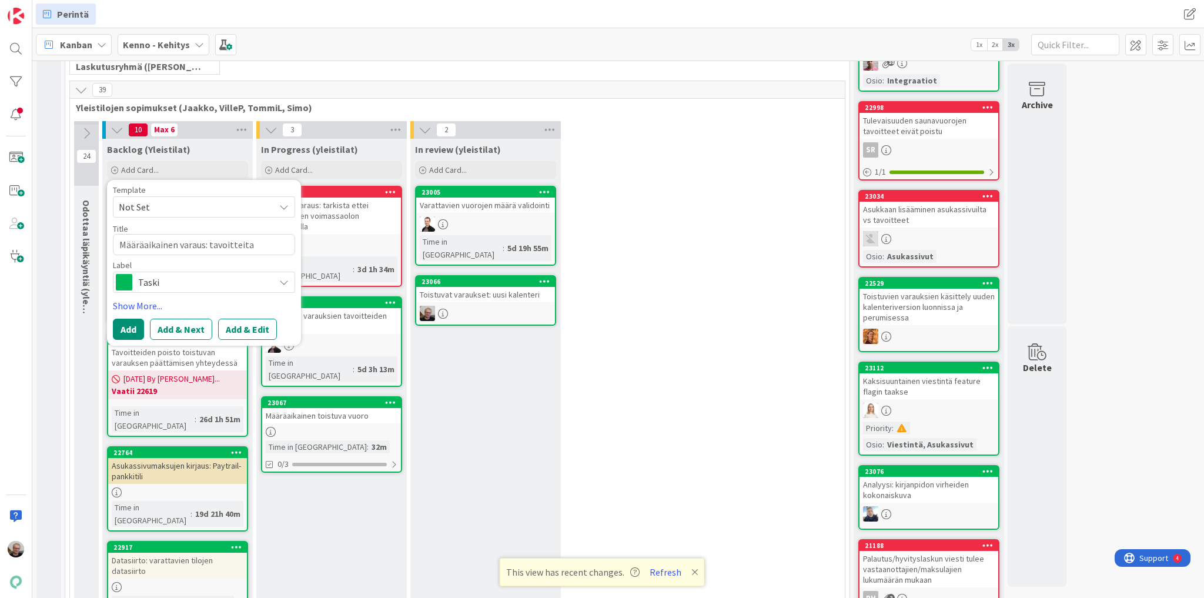
type textarea "Määräaikainen varaus: tavoitteit"
type textarea "x"
type textarea "Määräaikainen varaus: tavoittei"
type textarea "x"
type textarea "Määräaikainen varaus: tavoitte"
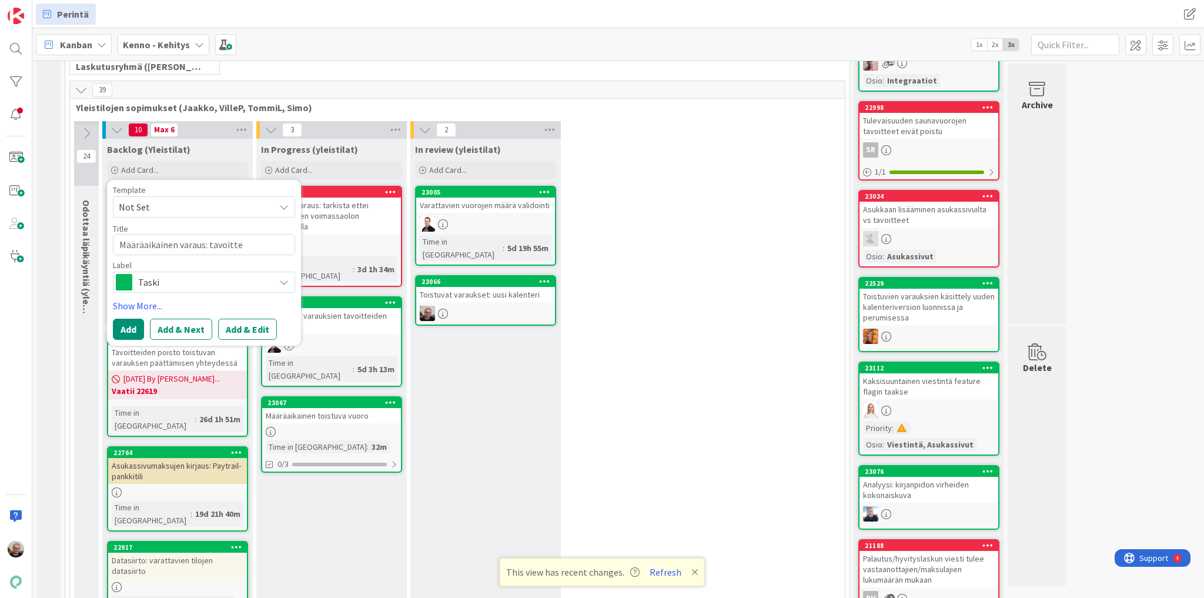
type textarea "x"
type textarea "Määräaikainen varaus: tavoitt"
type textarea "x"
type textarea "Määräaikainen varaus: tavoit"
type textarea "x"
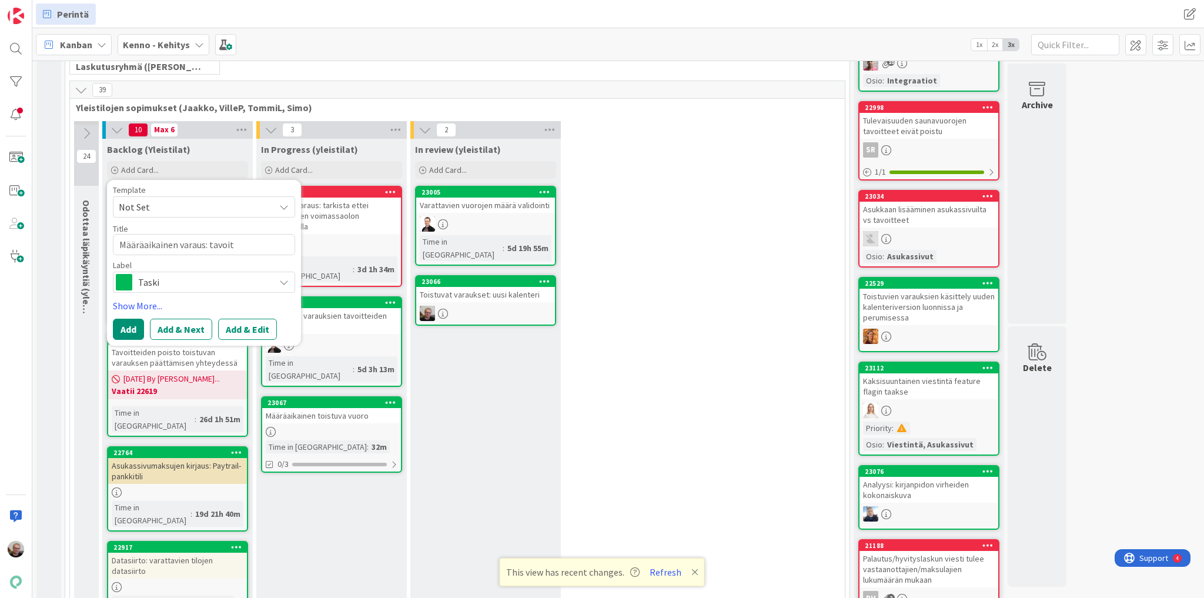
type textarea "Määräaikainen varaus: tavoite"
type textarea "x"
type textarea "Määräaikainen varaus: tavoitem"
type textarea "x"
type textarea "Määräaikainen varaus: tavoitemu"
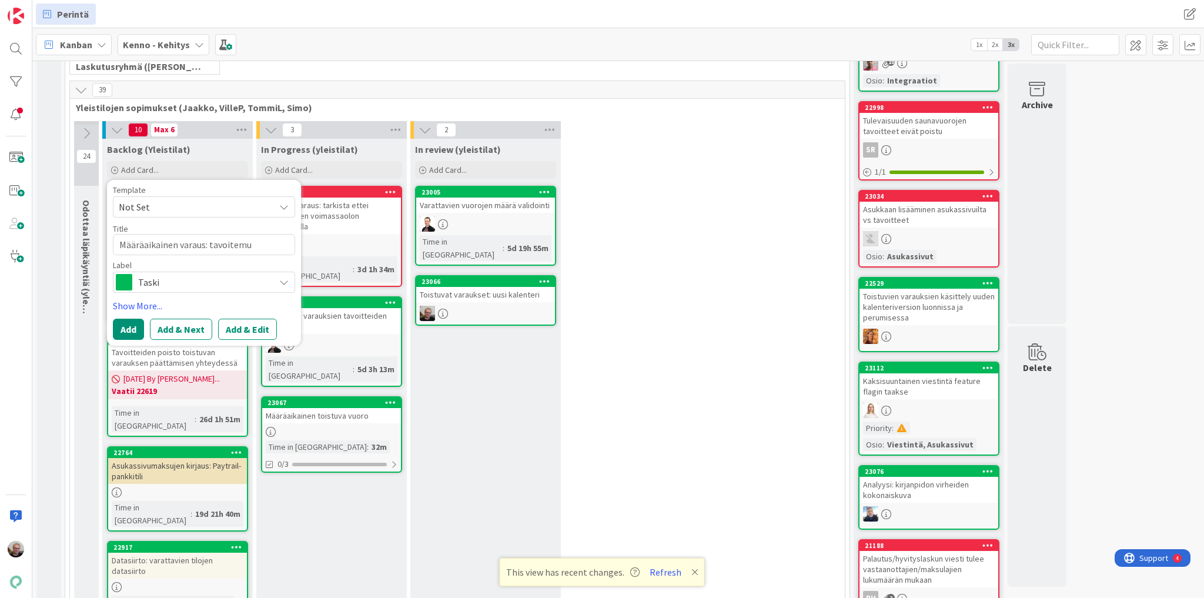
type textarea "x"
type textarea "Määräaikainen varaus: tavoitemuu"
type textarea "x"
type textarea "Määräaikainen varaus: tavoitemuuto"
type textarea "x"
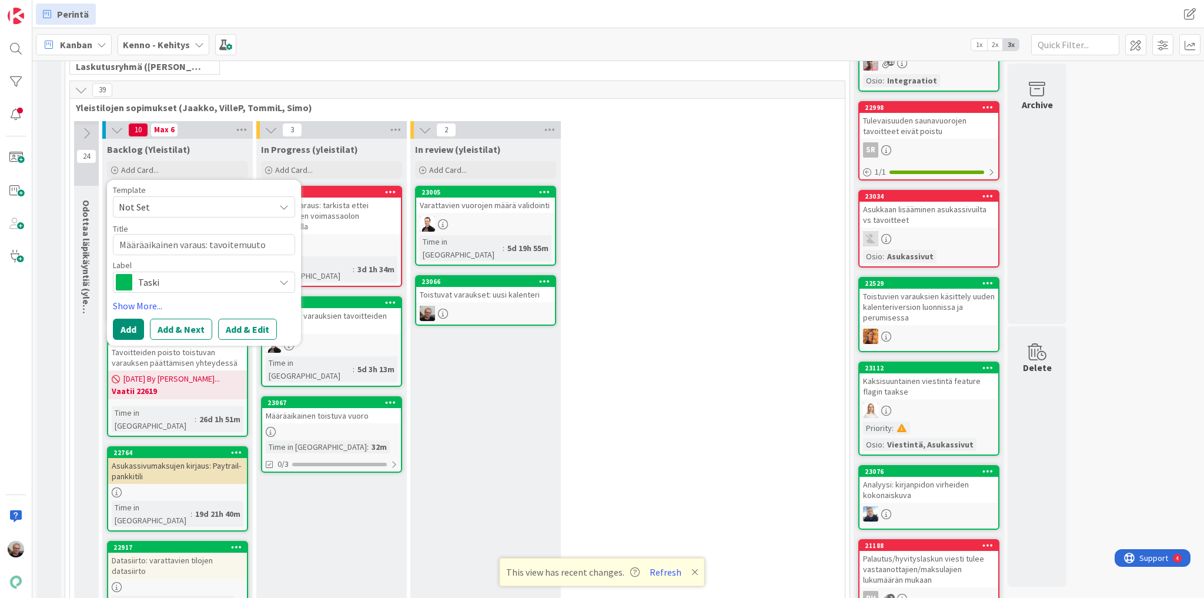
type textarea "Määräaikainen varaus: tavoitemuutok"
type textarea "x"
type textarea "Määräaikainen varaus: tavoitemuutoks"
type textarea "x"
type textarea "Määräaikainen varaus: tavoitemuutokse"
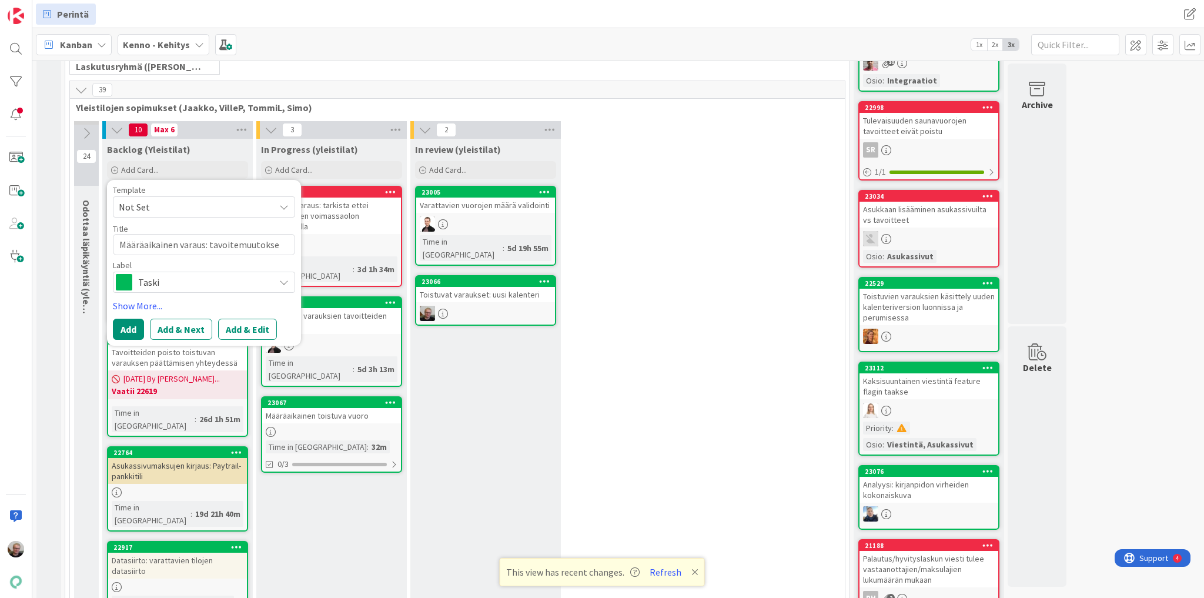
type textarea "x"
type textarea "Määräaikainen varaus: tavoitemuutoksen"
type textarea "x"
type textarea "Määräaikainen varaus: tavoitemuutokse"
type textarea "x"
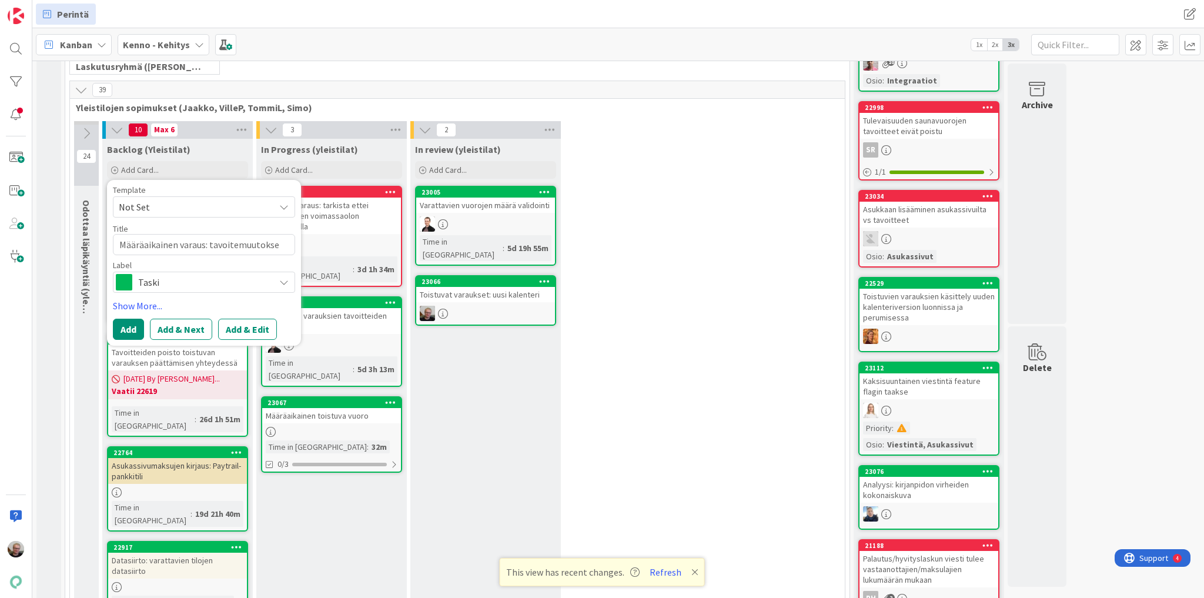
type textarea "Määräaikainen varaus: tavoitemuutokset"
type textarea "x"
type textarea "Määräaikainen varaus: tavoitemuutokset,"
type textarea "x"
type textarea "Määräaikainen varaus: tavoitemuutokset,"
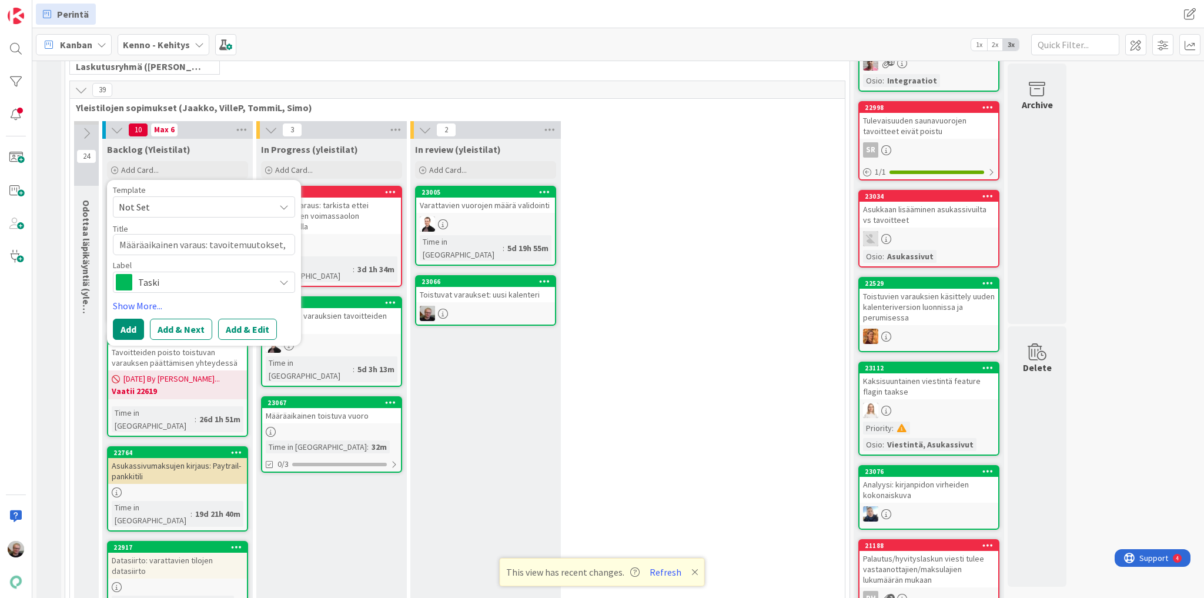
type textarea "x"
type textarea "Määräaikainen varaus: tavoitemuutokset, ku"
type textarea "x"
type textarea "Määräaikainen varaus: tavoitemuutokset, kun"
type textarea "x"
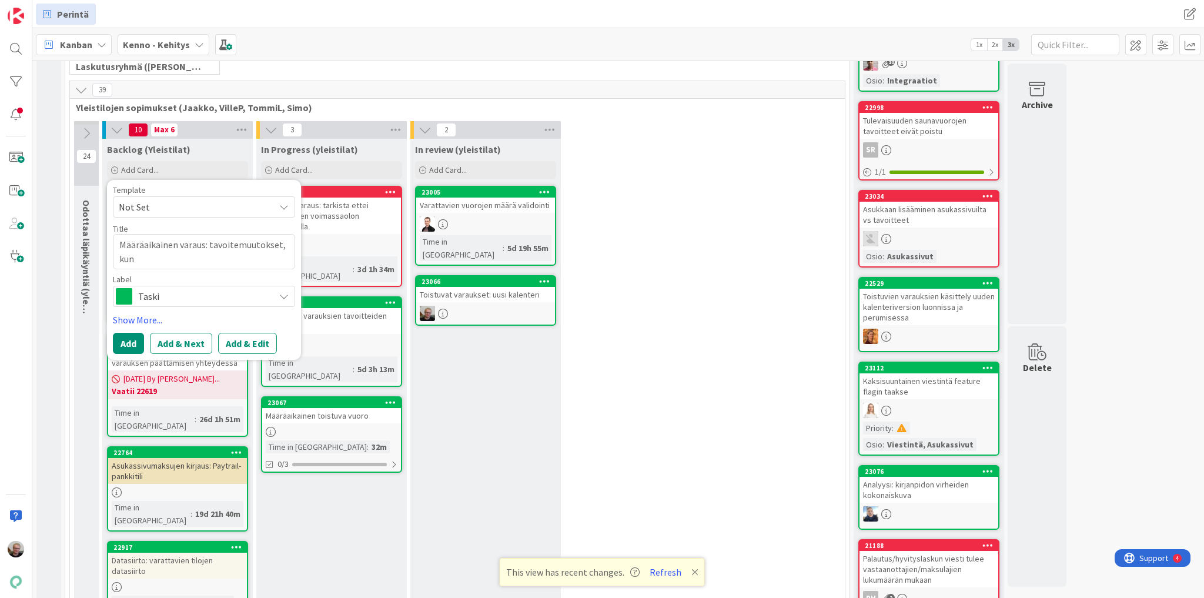
type textarea "Määräaikainen varaus: tavoitemuutokset, ku"
type textarea "x"
type textarea "Määräaikainen varaus: tavoitemuutokset, kun"
type textarea "x"
type textarea "Määräaikainen varaus: tavoitemuutokset, kun"
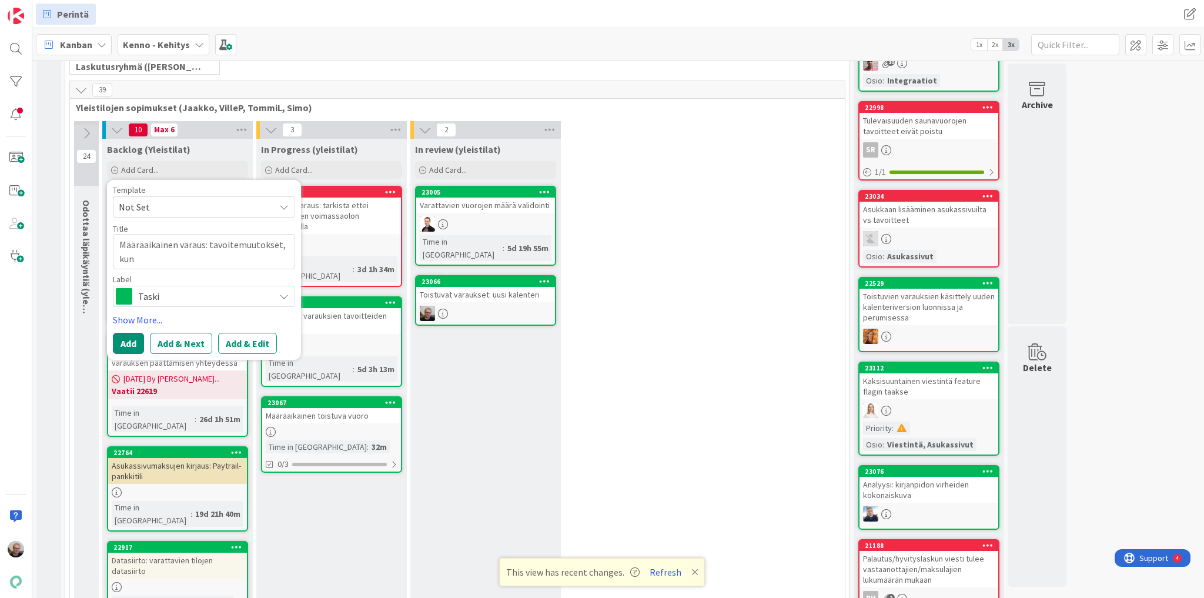
type textarea "x"
type textarea "Määräaikainen varaus: tavoitemuutokset, kun s"
type textarea "x"
type textarea "Määräaikainen varaus: tavoitemuutokset, kun so"
click at [138, 342] on button "Add" at bounding box center [128, 343] width 31 height 21
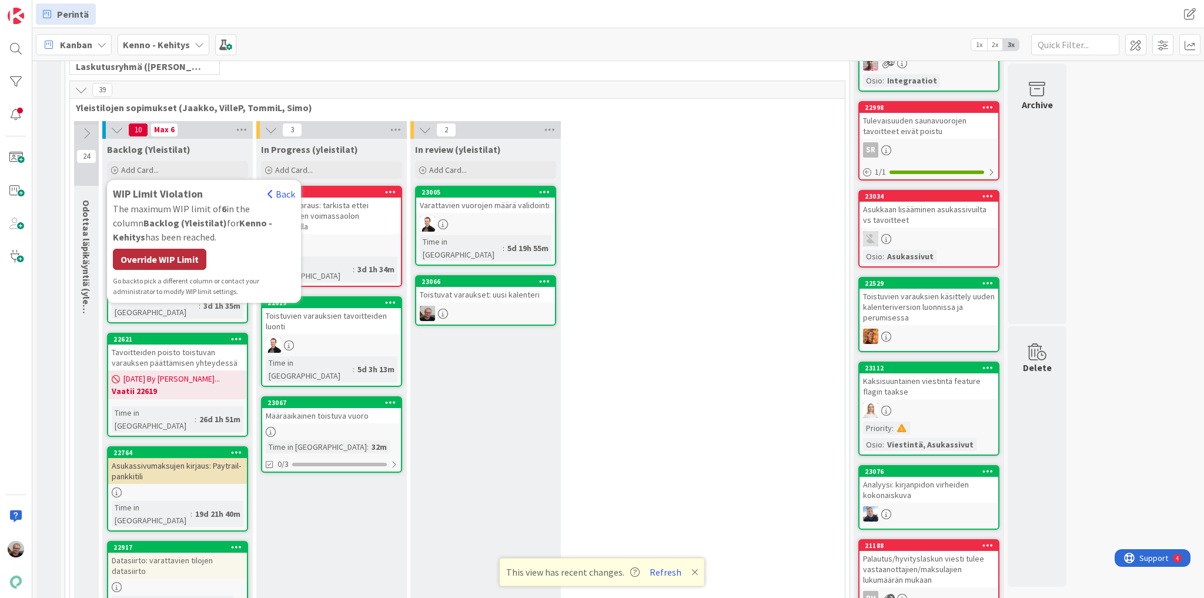
click at [167, 265] on div "Override WIP Limit" at bounding box center [159, 259] width 93 height 21
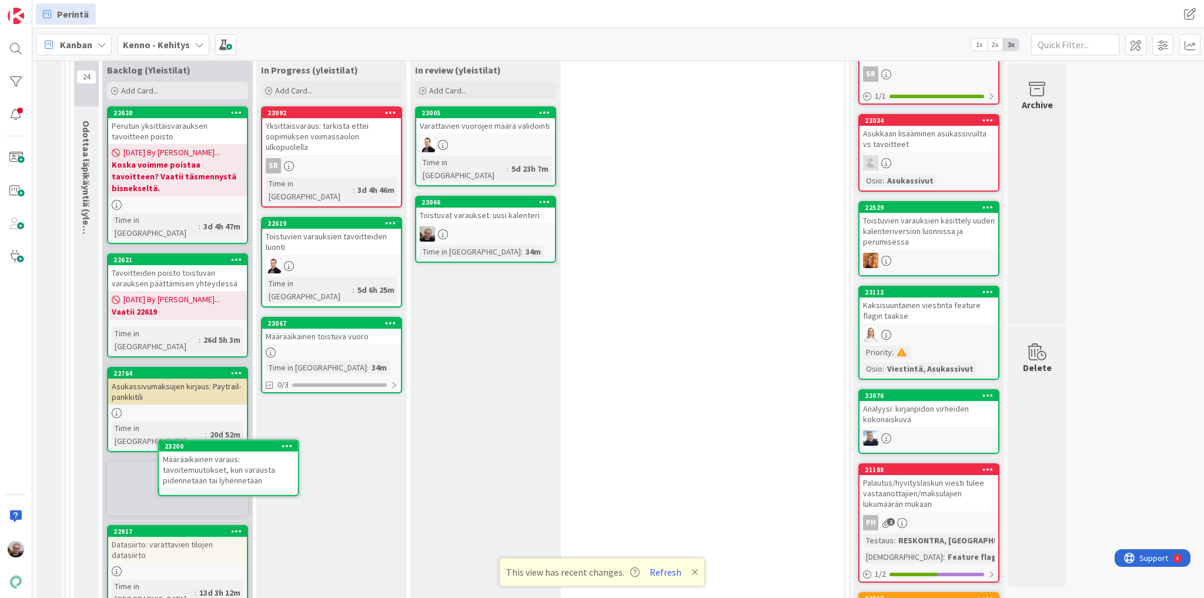
scroll to position [280, 0]
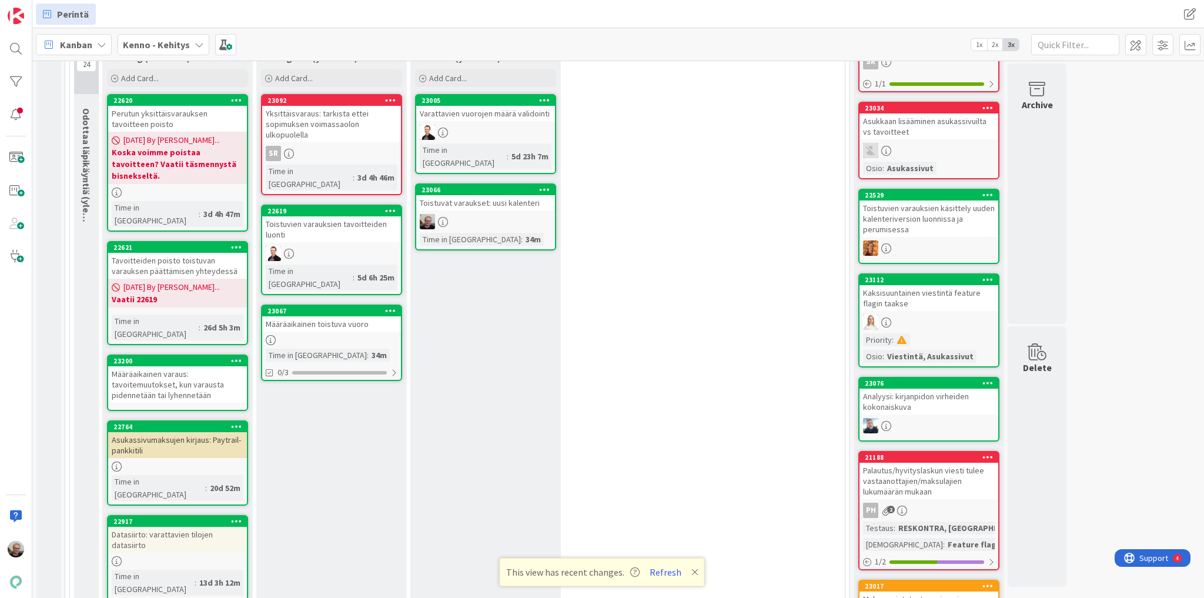
click at [331, 216] on div "Toistuvien varauksien tavoitteiden luonti" at bounding box center [331, 229] width 139 height 26
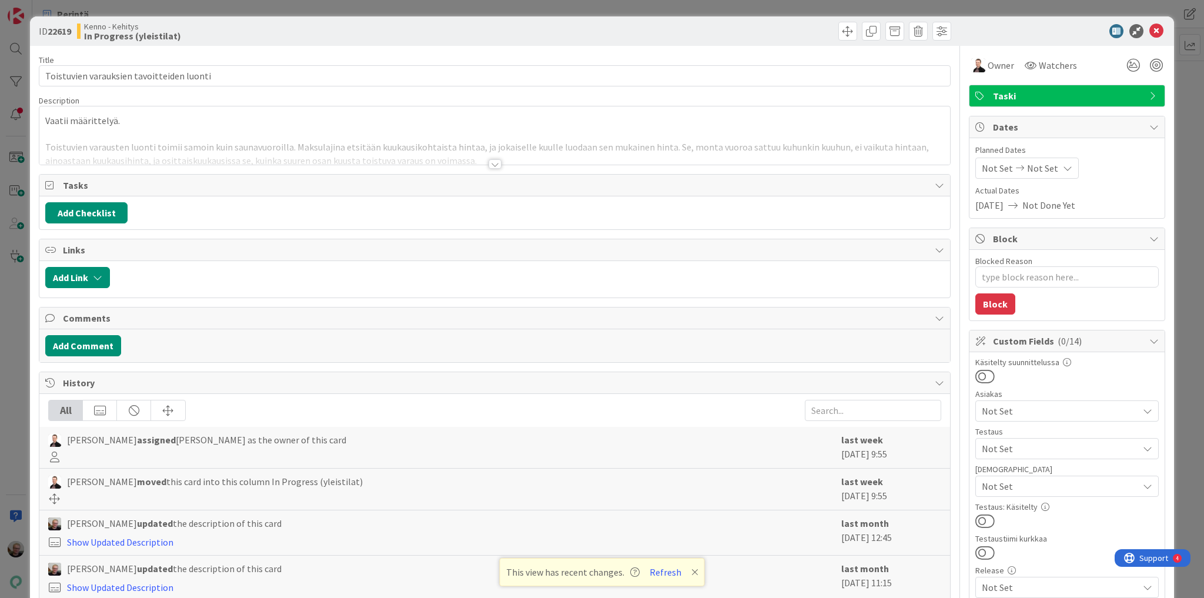
click at [300, 158] on div at bounding box center [494, 150] width 911 height 30
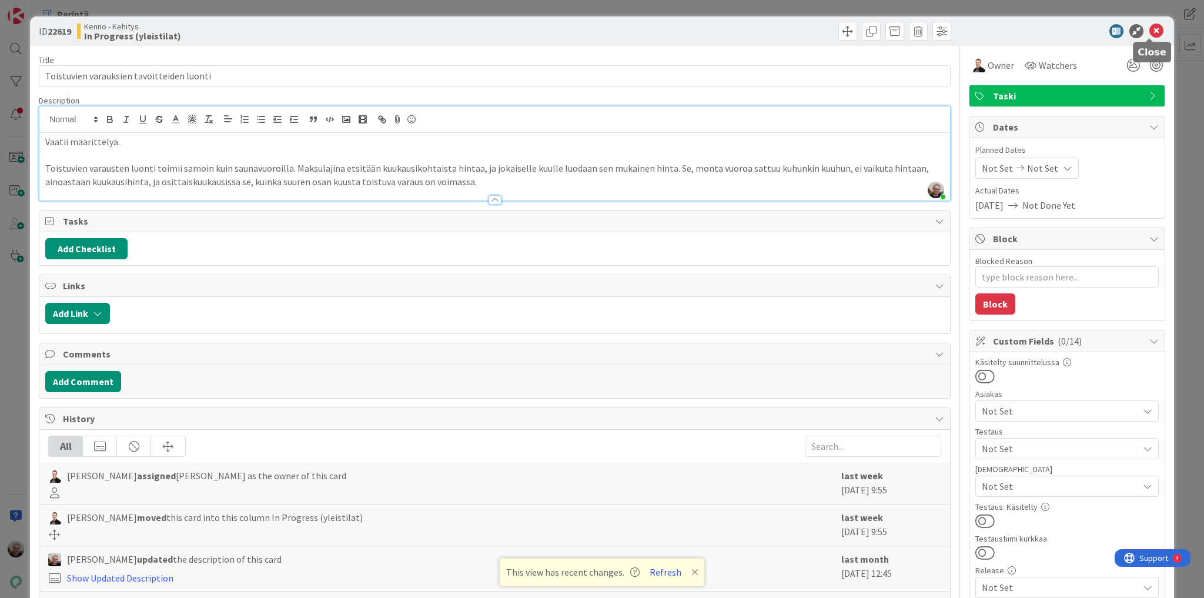
click at [1152, 32] on icon at bounding box center [1156, 31] width 14 height 14
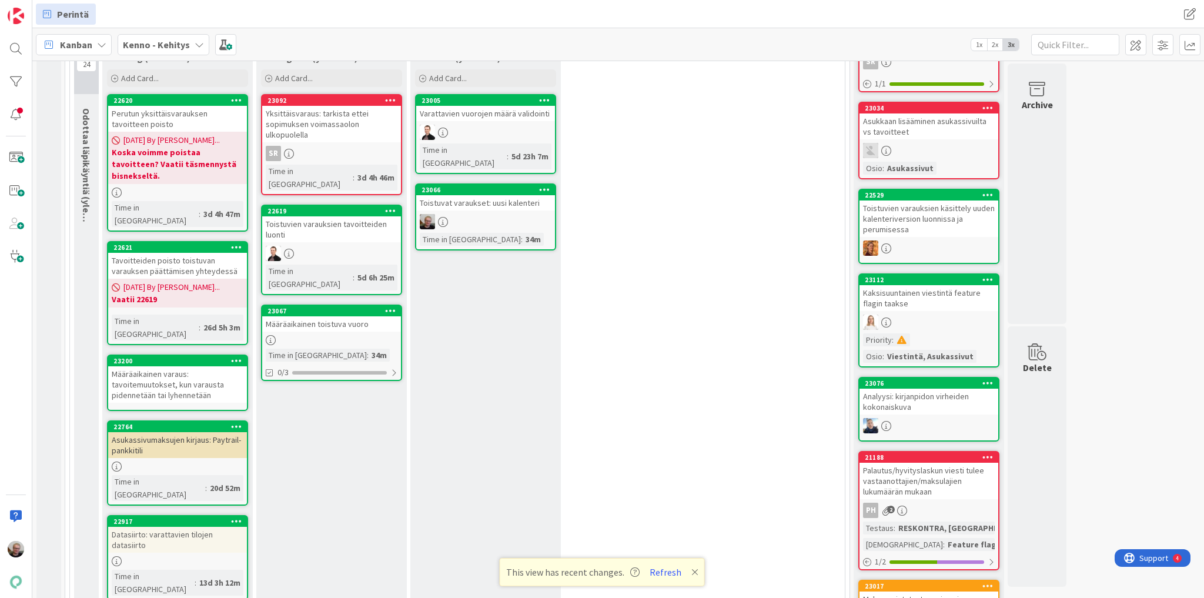
click at [313, 304] on link "23067 Määräaikainen toistuva vuoro Time in [GEOGRAPHIC_DATA] : 34m 0/3" at bounding box center [331, 342] width 141 height 76
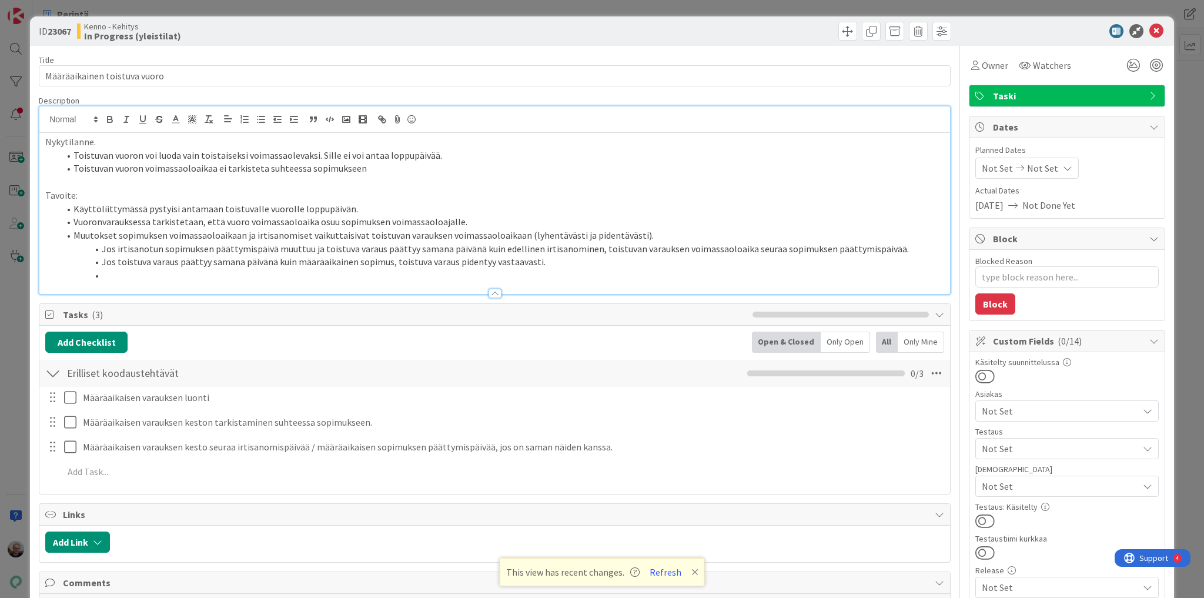
click at [430, 129] on div "Nykytilanne. Toistuvan vuoron voi luoda vain toistaiseksi voimassaolevaksi. Sil…" at bounding box center [494, 200] width 911 height 188
click at [985, 68] on span "Owner" at bounding box center [995, 65] width 26 height 14
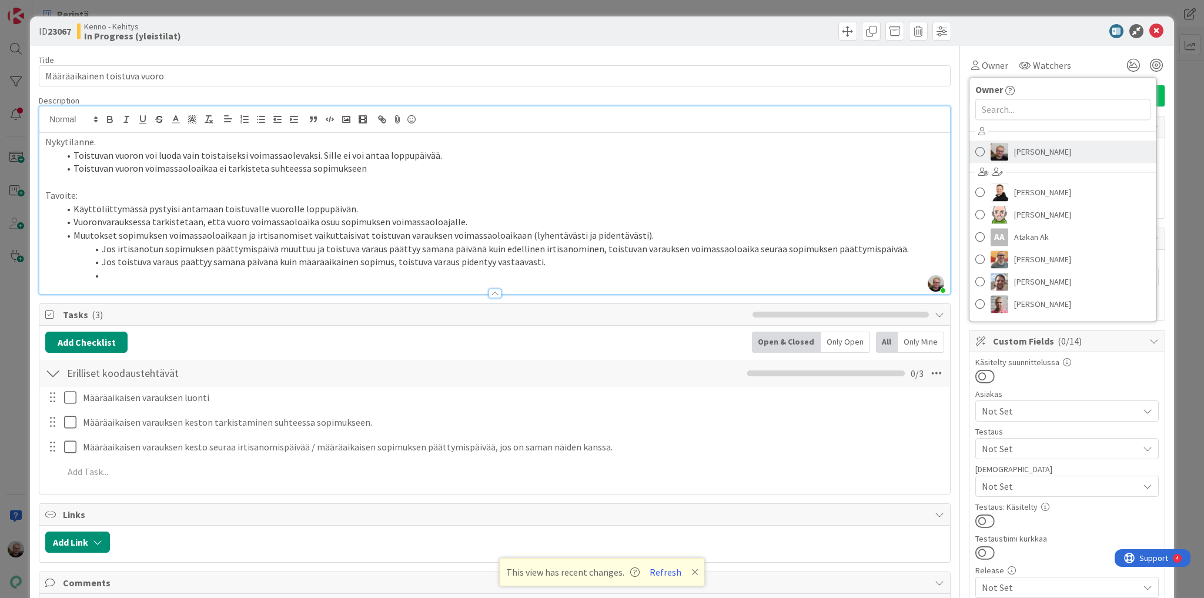
click at [1000, 146] on img at bounding box center [999, 152] width 18 height 18
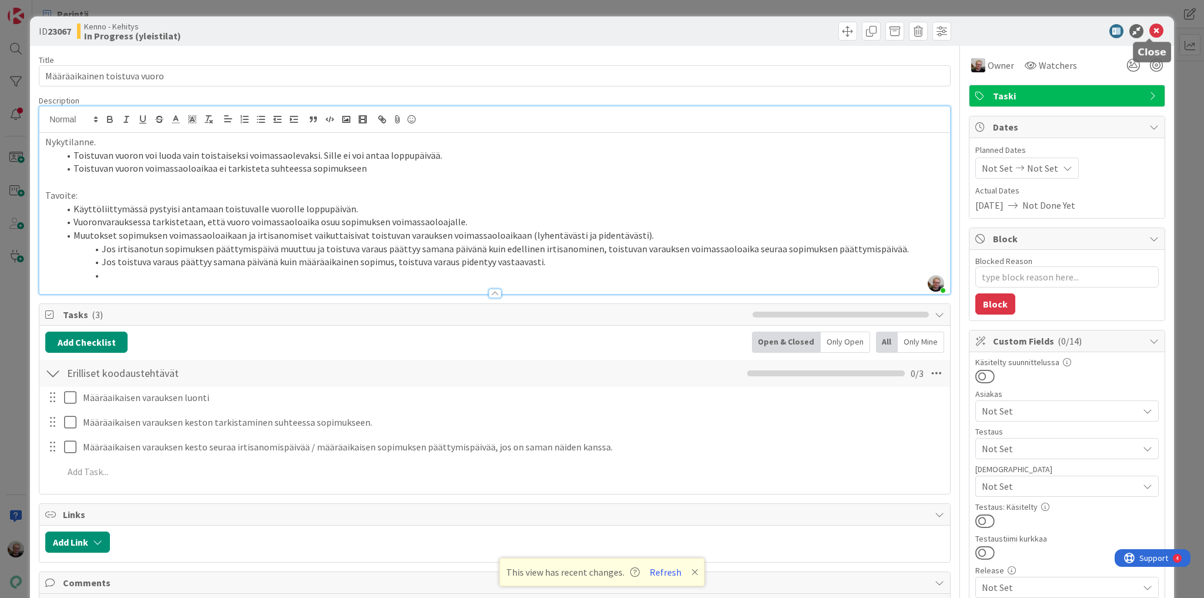
click at [1154, 29] on icon at bounding box center [1156, 31] width 14 height 14
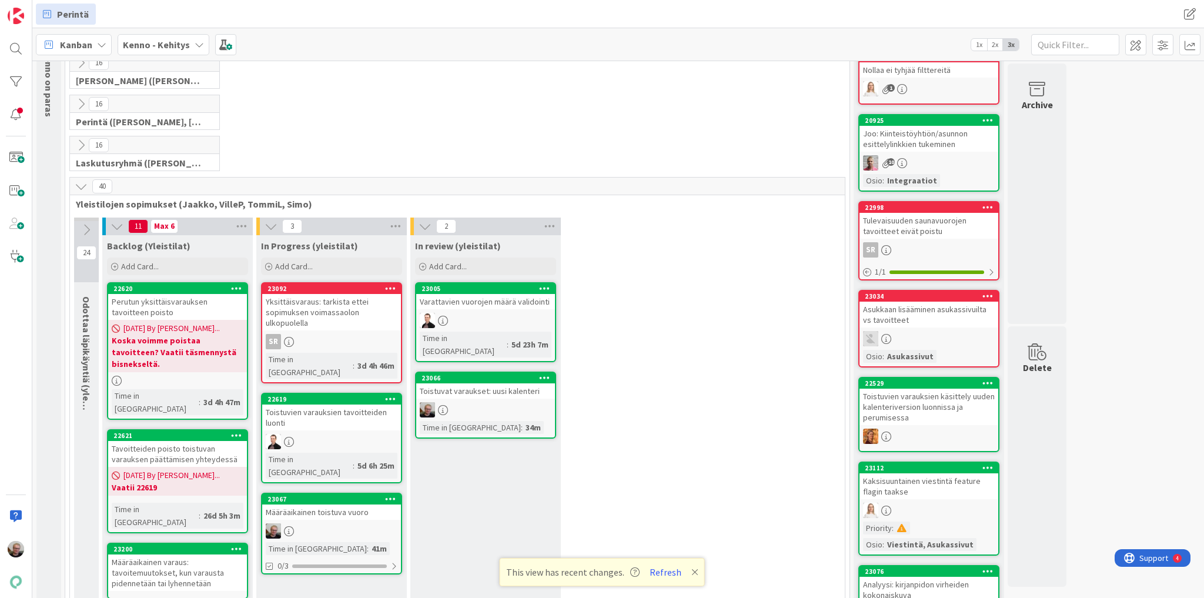
click at [482, 385] on link "23066 Toistuvat varaukset: uusi kalenteri Time in [GEOGRAPHIC_DATA] : 34m" at bounding box center [485, 405] width 141 height 67
